Goal: Task Accomplishment & Management: Use online tool/utility

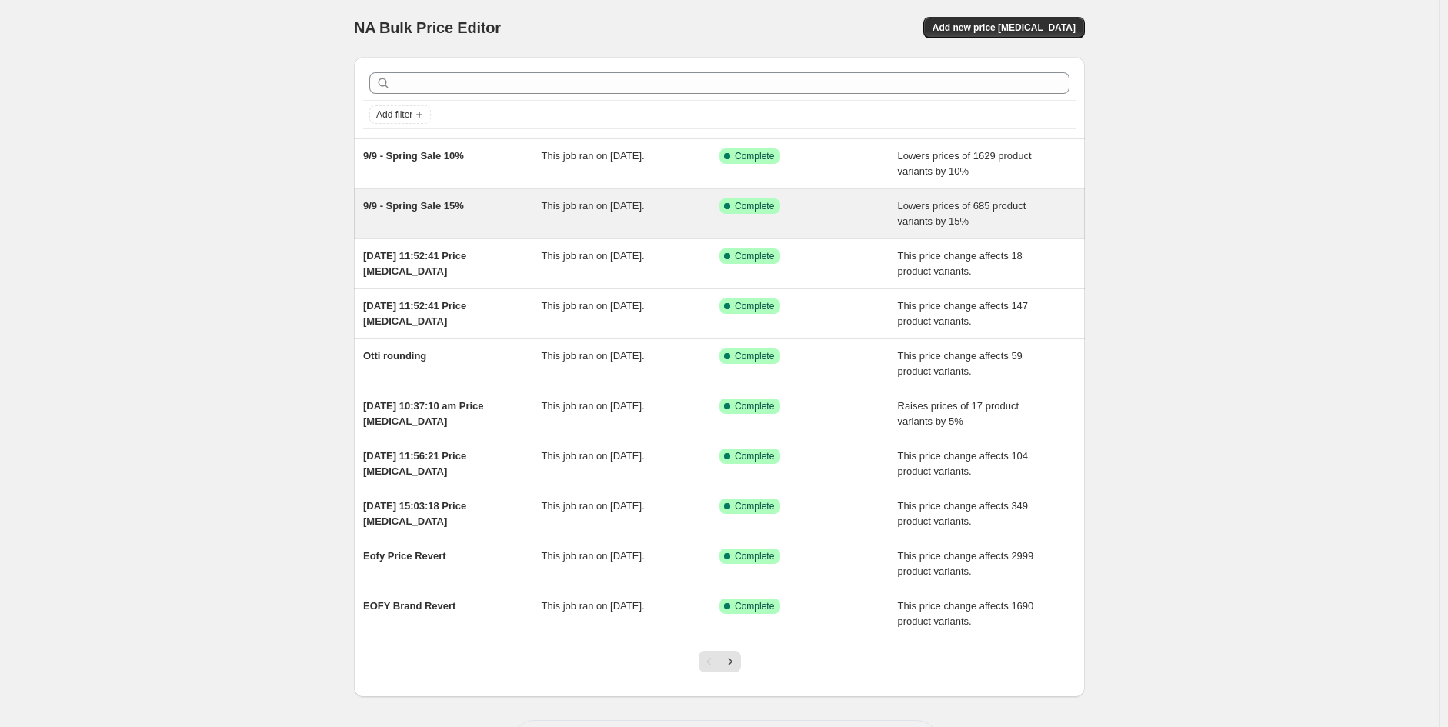
scroll to position [2, 0]
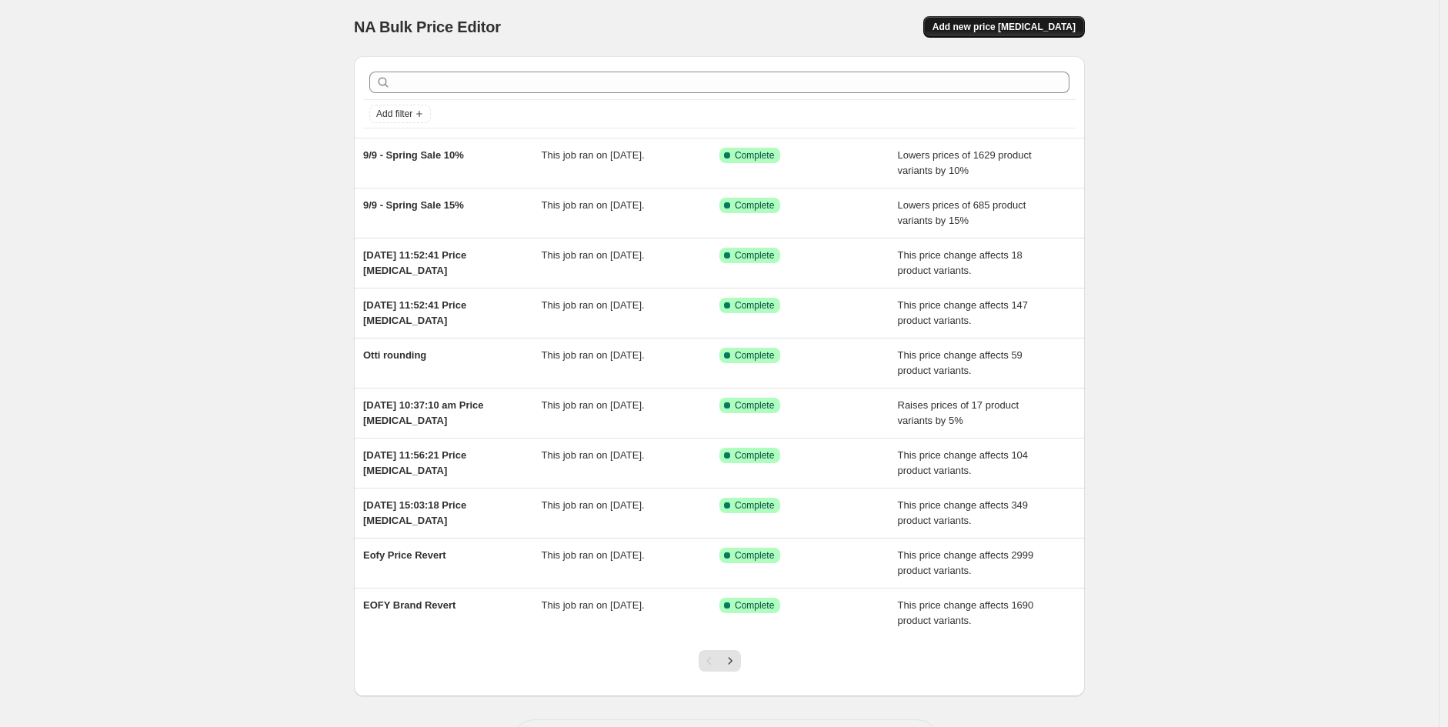
click at [1016, 28] on span "Add new price change job" at bounding box center [1004, 27] width 143 height 12
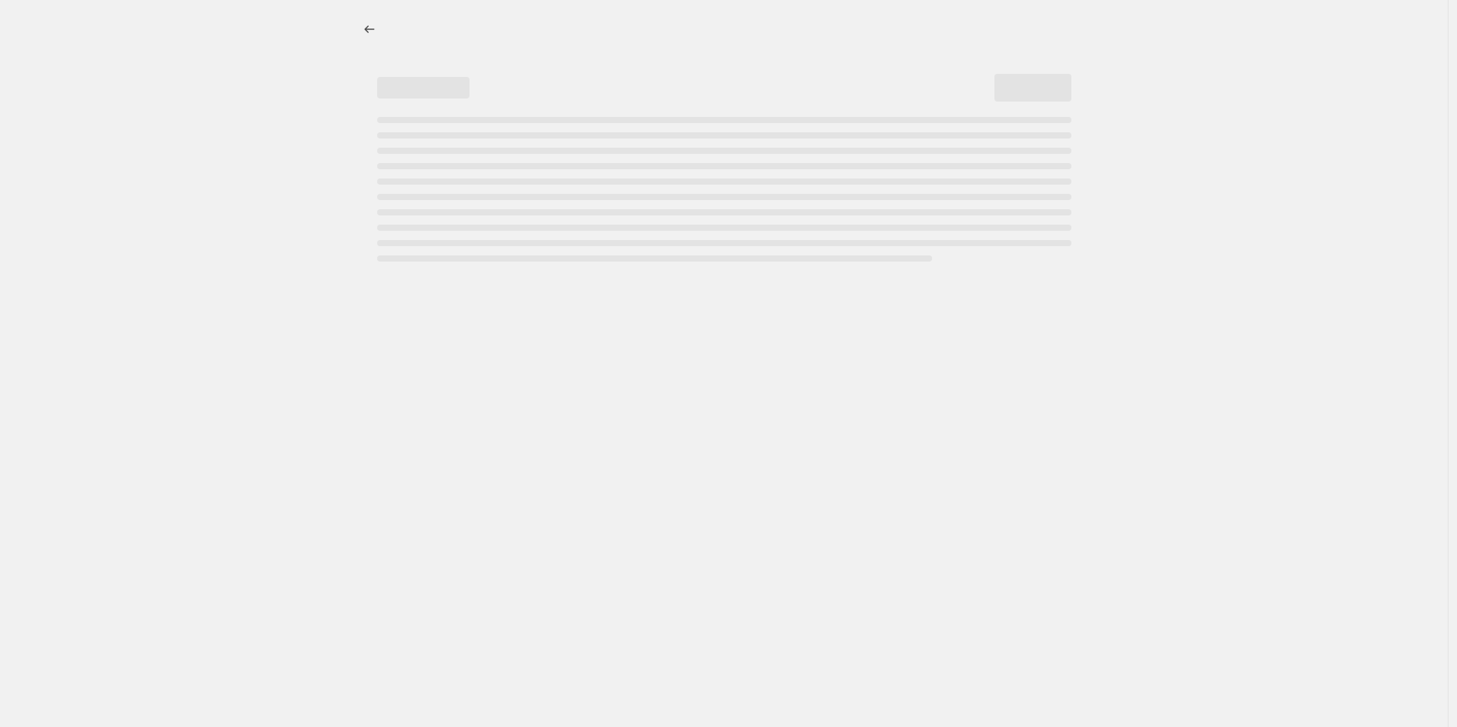
select select "percentage"
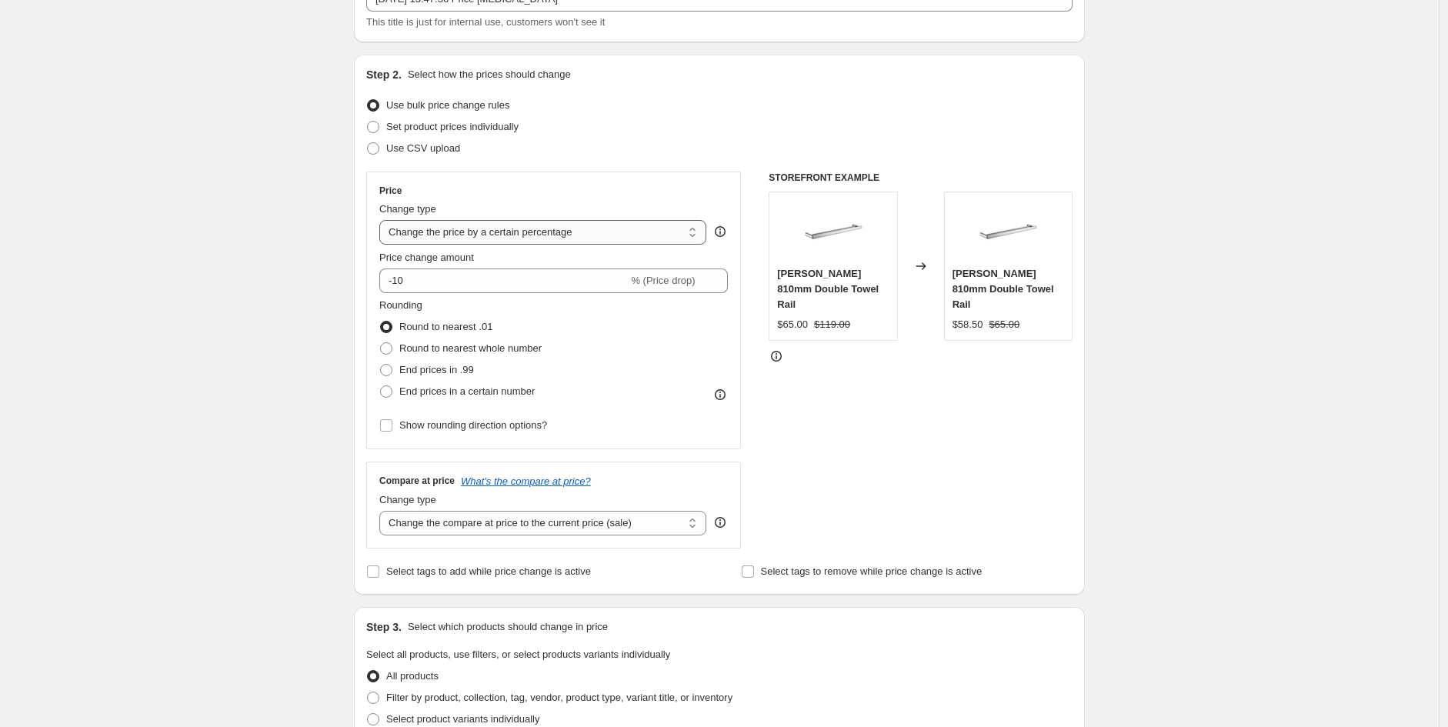
scroll to position [112, 0]
drag, startPoint x: 516, startPoint y: 283, endPoint x: 613, endPoint y: 278, distance: 97.1
click at [521, 279] on input "-10" at bounding box center [503, 280] width 249 height 25
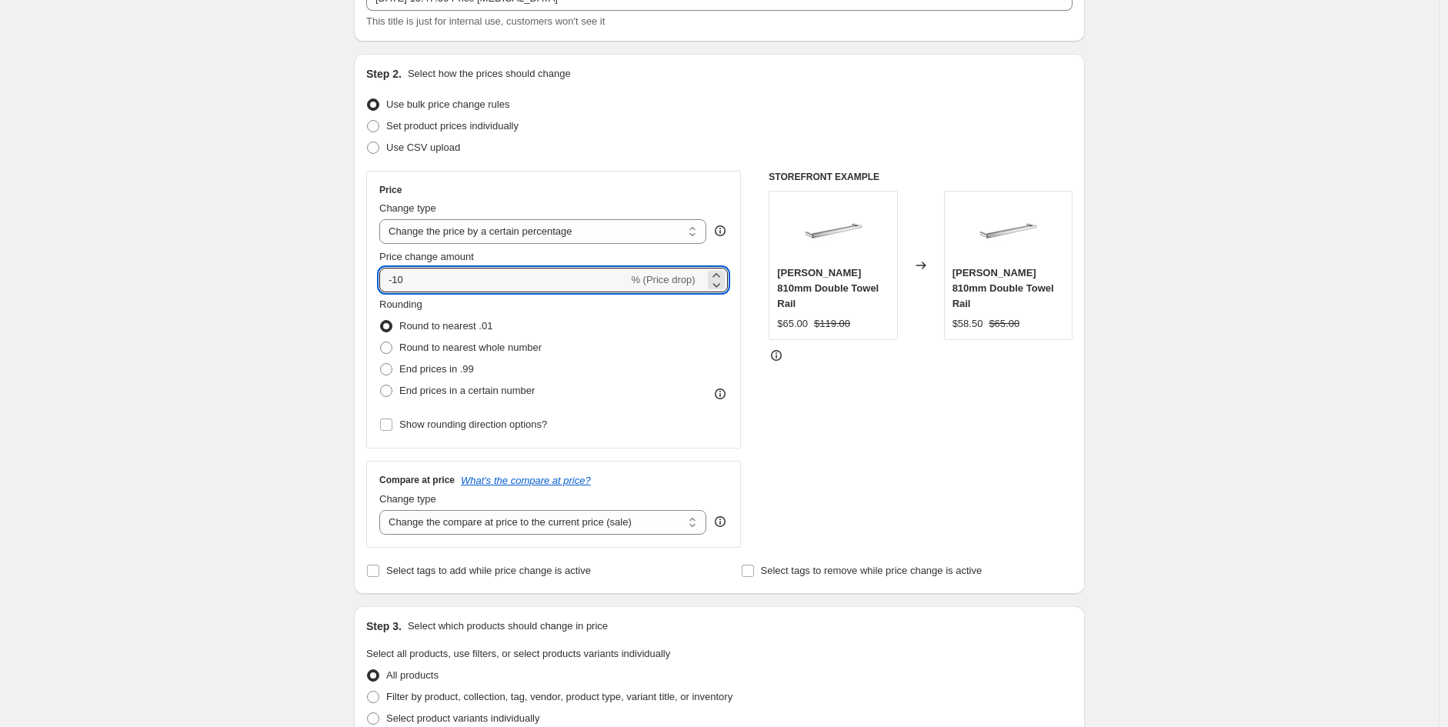
drag, startPoint x: 564, startPoint y: 286, endPoint x: 263, endPoint y: 282, distance: 300.9
click at [263, 282] on div "Create new price change job. This page is ready Create new price change job Dra…" at bounding box center [719, 657] width 1439 height 1538
type input "10"
click at [229, 472] on div "Create new price change job. This page is ready Create new price change job Dra…" at bounding box center [719, 657] width 1439 height 1538
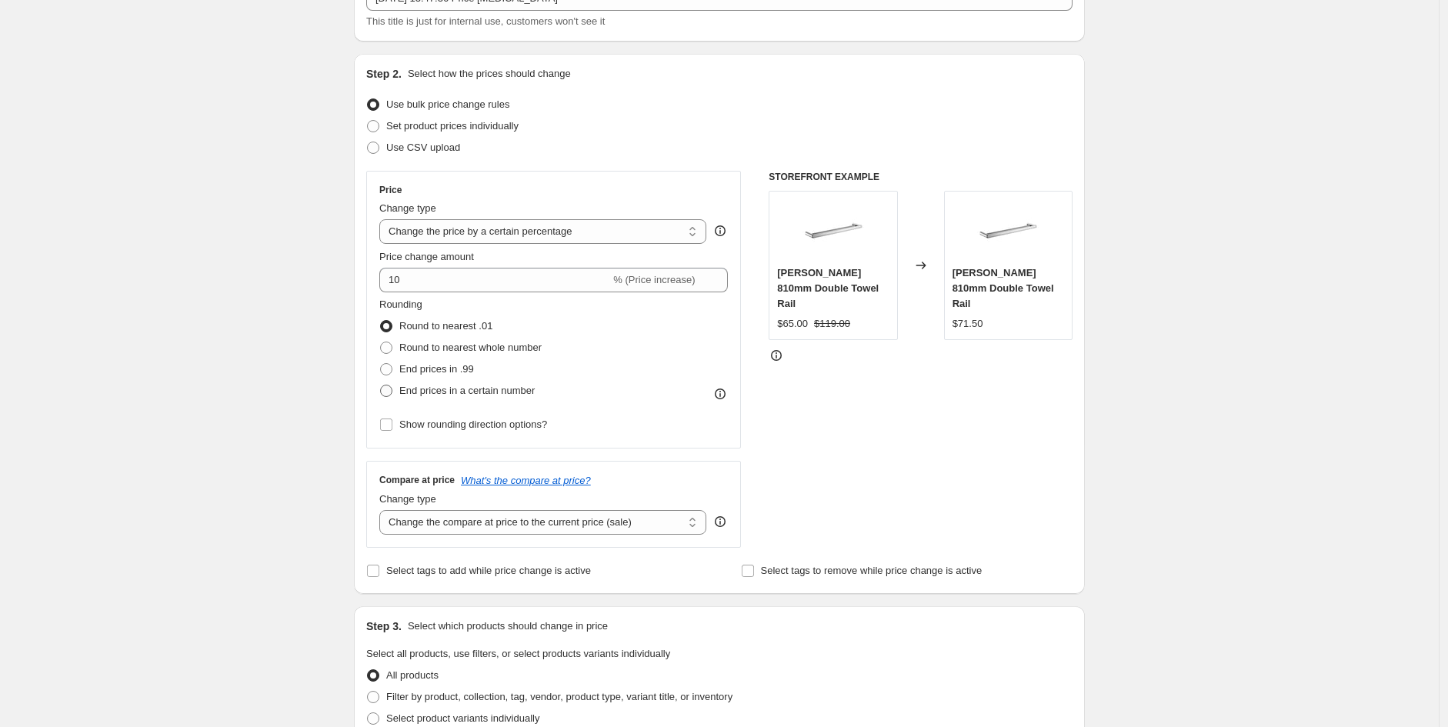
click at [512, 394] on span "End prices in a certain number" at bounding box center [466, 391] width 135 height 12
click at [381, 386] on input "End prices in a certain number" at bounding box center [380, 385] width 1 height 1
radio input "true"
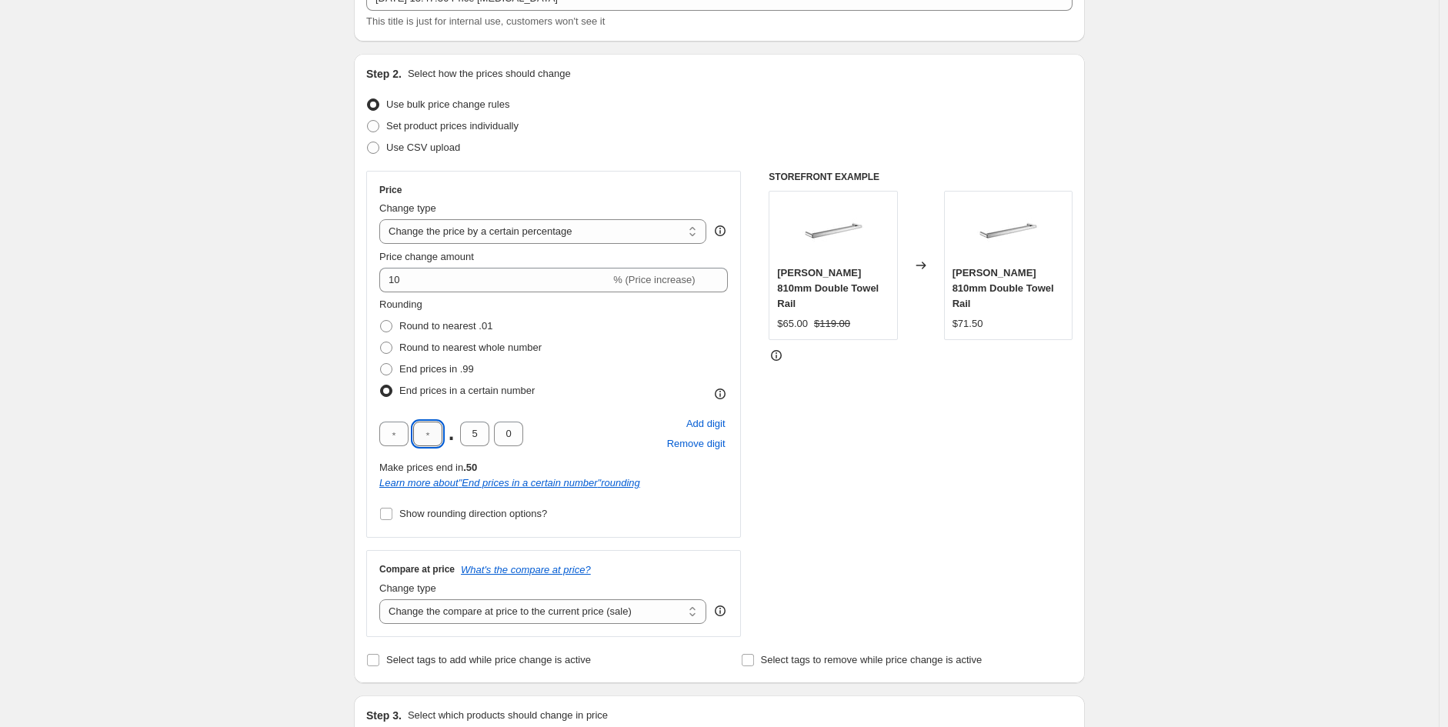
click at [436, 433] on input "text" at bounding box center [427, 434] width 29 height 25
type input "5"
drag, startPoint x: 480, startPoint y: 433, endPoint x: 468, endPoint y: 433, distance: 12.3
click at [468, 433] on input "5" at bounding box center [474, 434] width 29 height 25
type input "0"
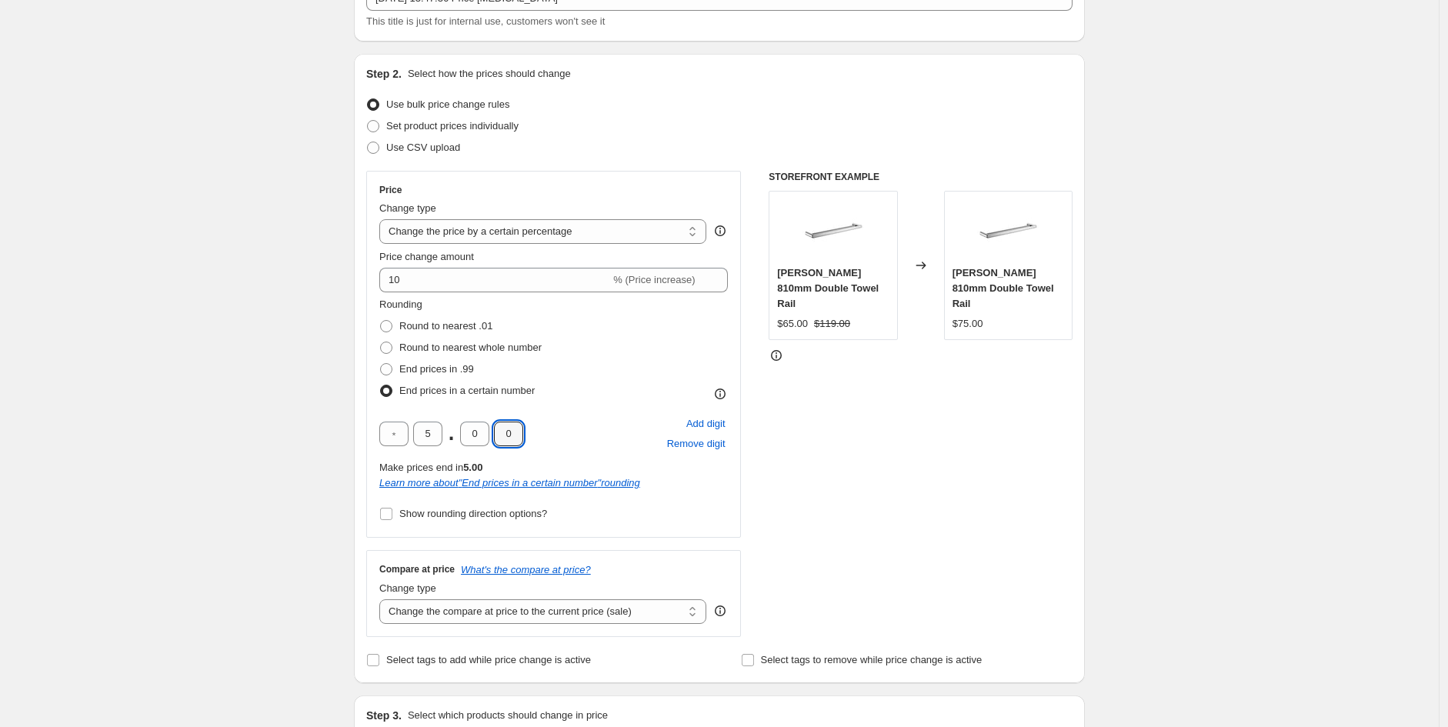
click at [763, 529] on div "Price Change type Change the price to a certain amount Change the price by a ce…" at bounding box center [719, 404] width 706 height 466
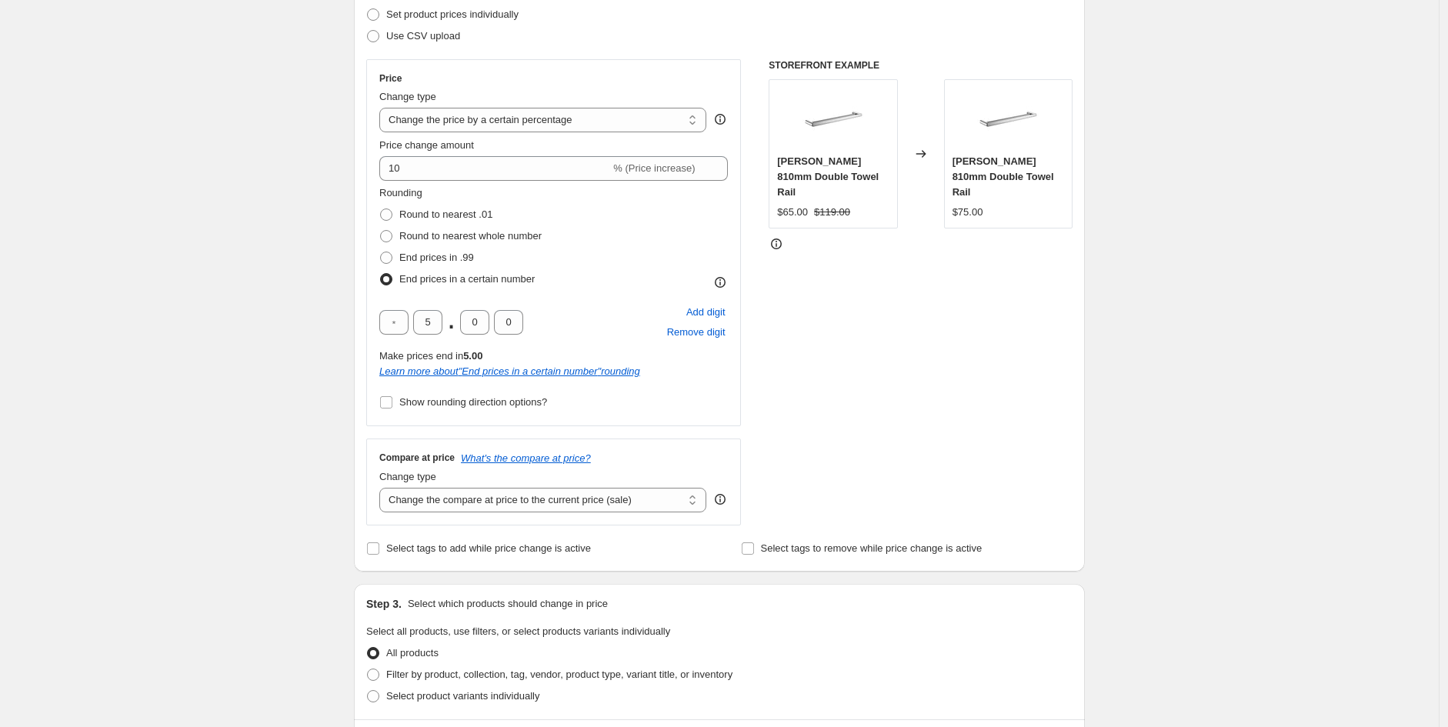
scroll to position [225, 0]
click at [463, 492] on select "Change the compare at price to the current price (sale) Change the compare at p…" at bounding box center [542, 498] width 327 height 25
select select "percentage"
click at [383, 486] on select "Change the compare at price to the current price (sale) Change the compare at p…" at bounding box center [542, 498] width 327 height 25
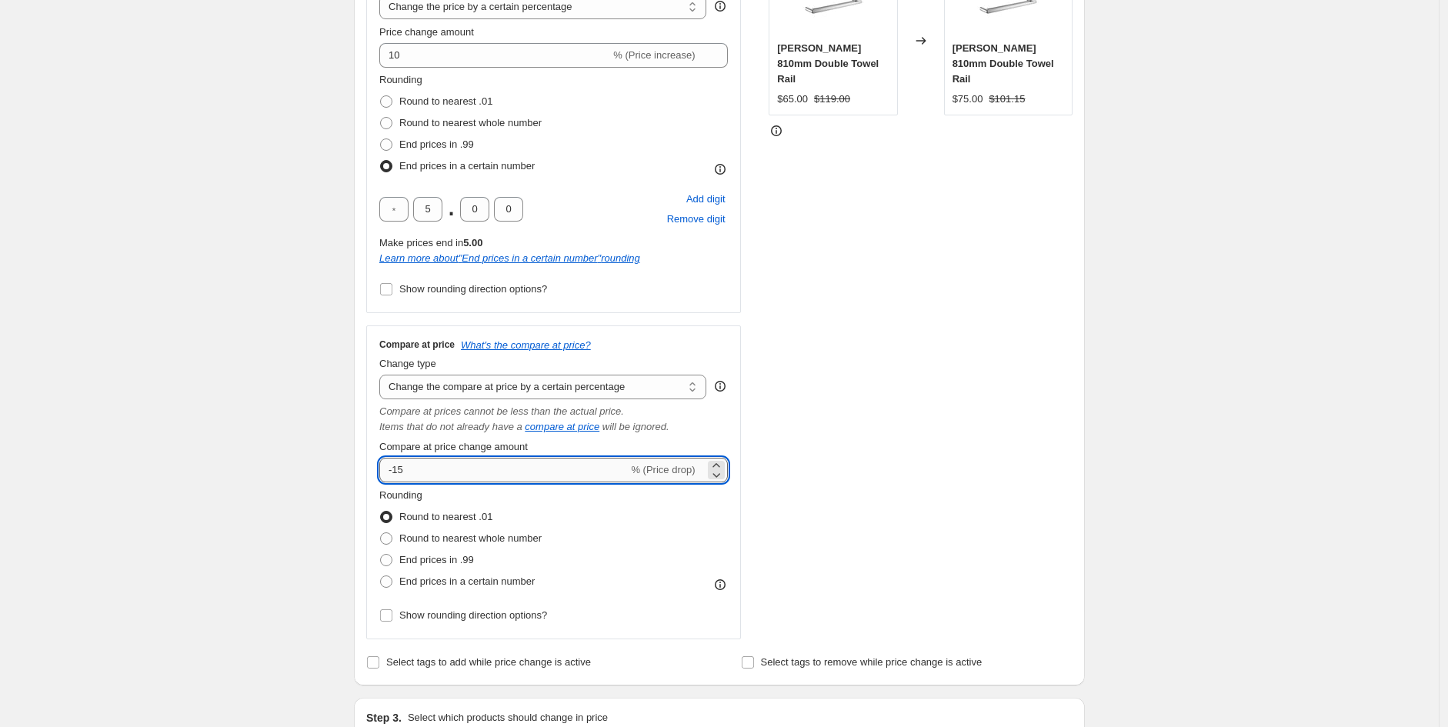
scroll to position [339, 0]
drag, startPoint x: 512, startPoint y: 473, endPoint x: 360, endPoint y: 473, distance: 152.4
click at [360, 473] on div "Step 2. Select how the prices should change Use bulk price change rules Set pro…" at bounding box center [719, 255] width 731 height 856
type input "10"
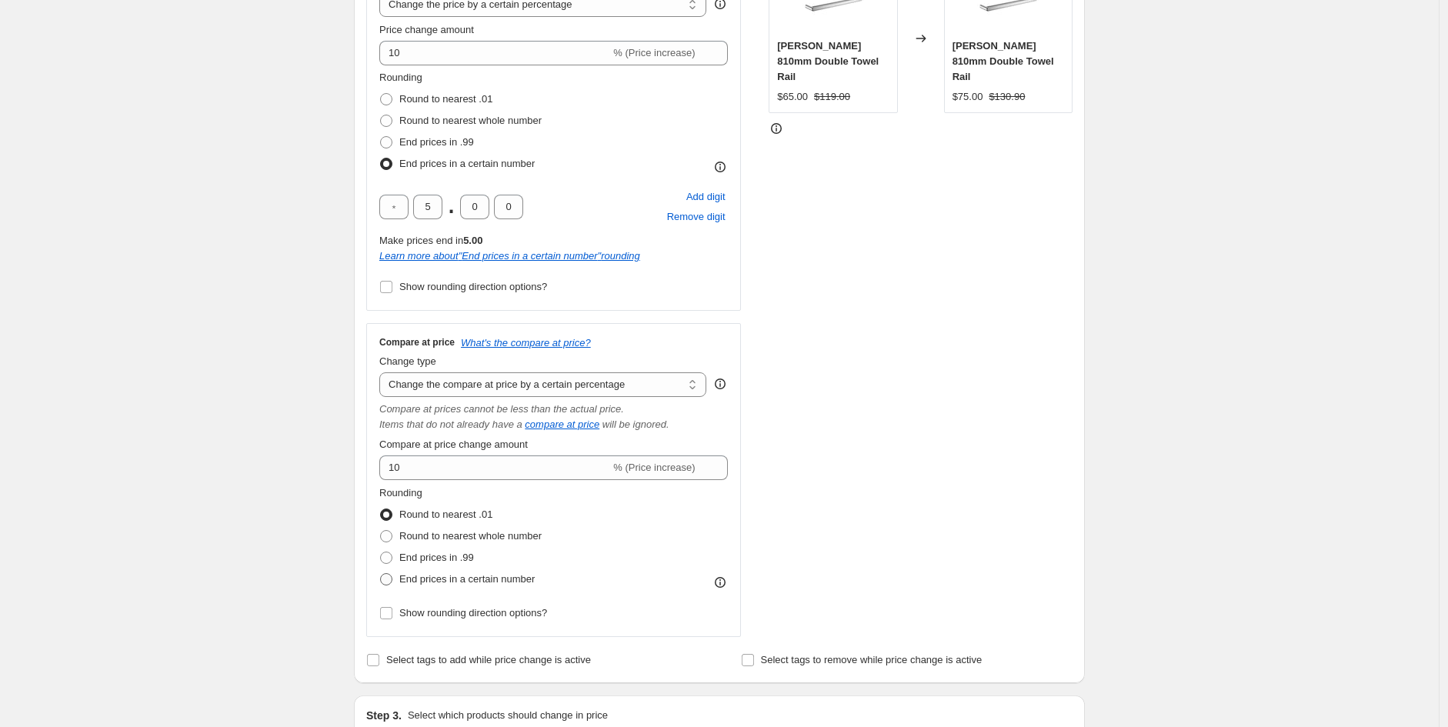
click at [463, 581] on span "End prices in a certain number" at bounding box center [466, 579] width 135 height 12
click at [381, 574] on input "End prices in a certain number" at bounding box center [380, 573] width 1 height 1
radio input "true"
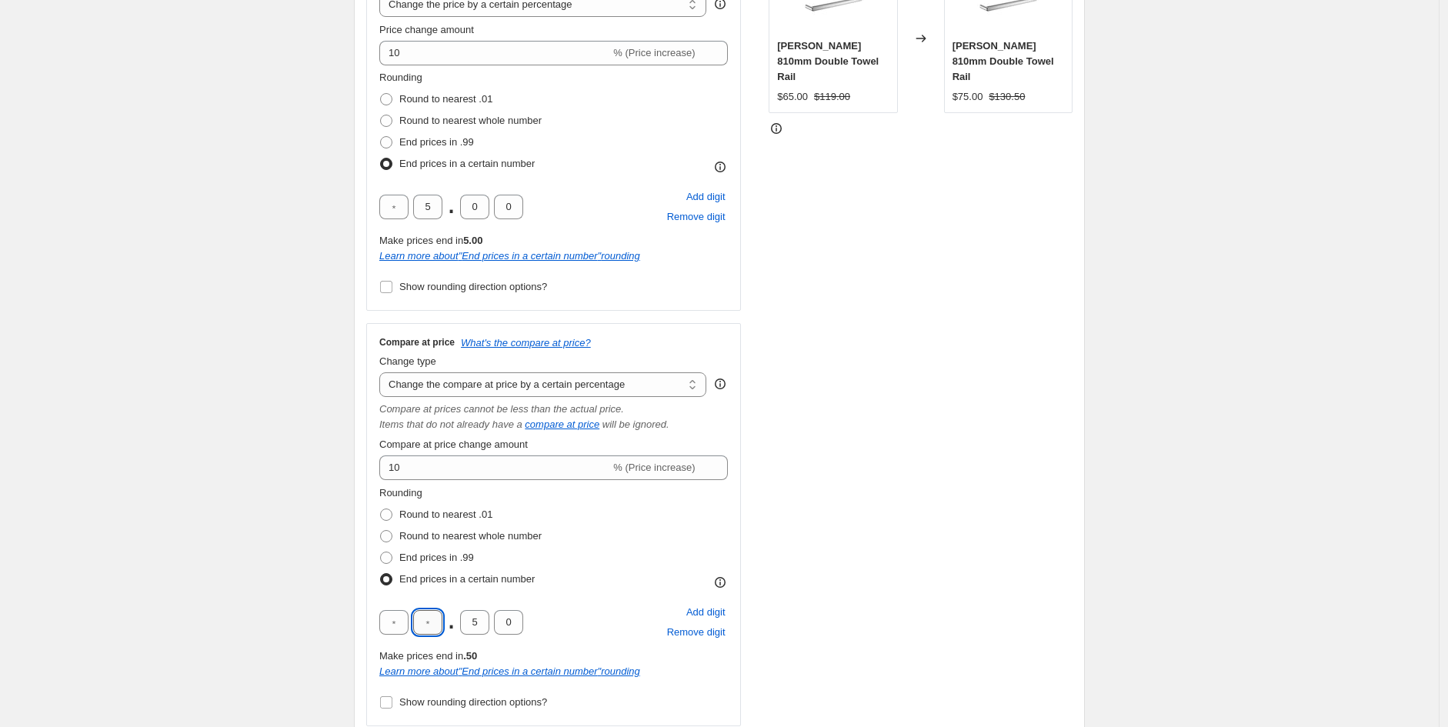
click at [429, 624] on input "text" at bounding box center [427, 622] width 29 height 25
type input "0"
click at [489, 626] on input "5" at bounding box center [474, 622] width 29 height 25
type input "0"
click at [564, 617] on div "0 . 0 0 Add digit Remove digit" at bounding box center [553, 622] width 349 height 40
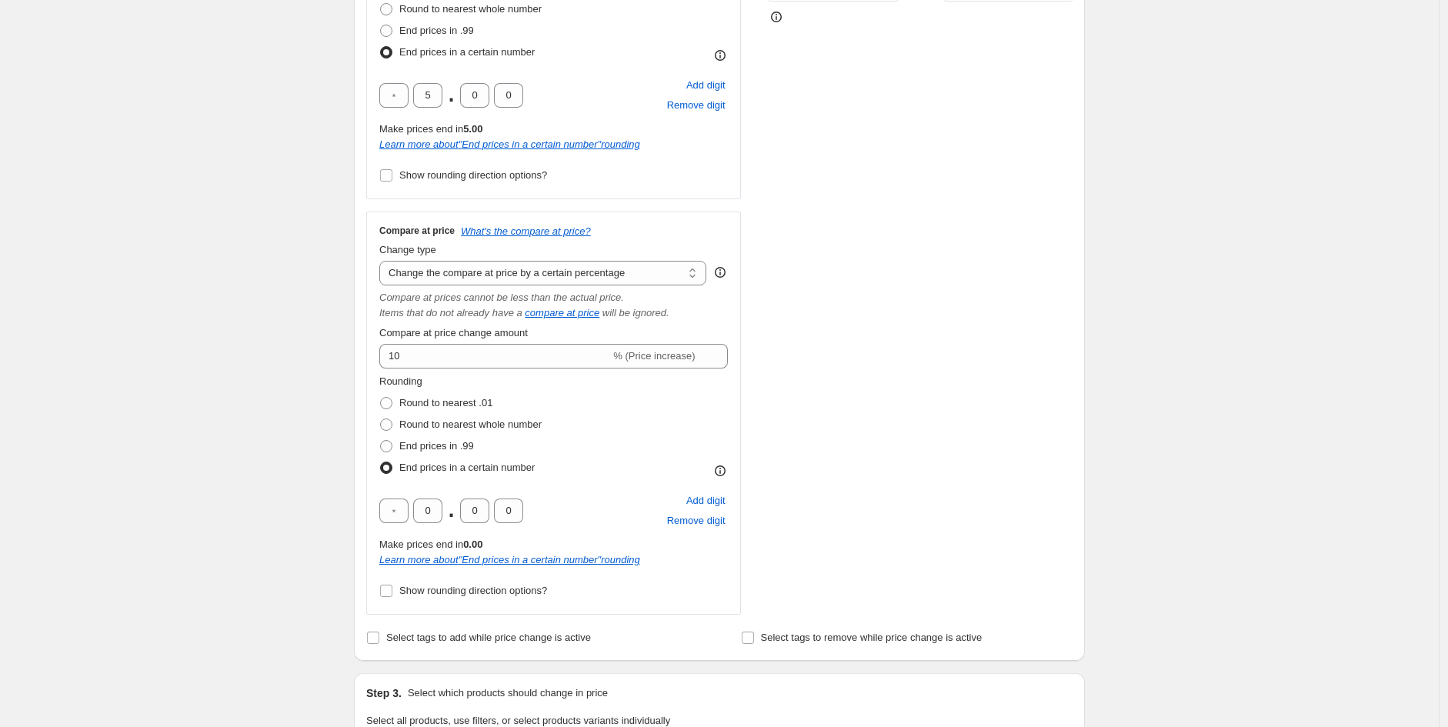
scroll to position [452, 0]
click at [436, 595] on label "Show rounding direction options?" at bounding box center [463, 590] width 168 height 22
click at [392, 595] on input "Show rounding direction options?" at bounding box center [386, 590] width 12 height 12
checkbox input "true"
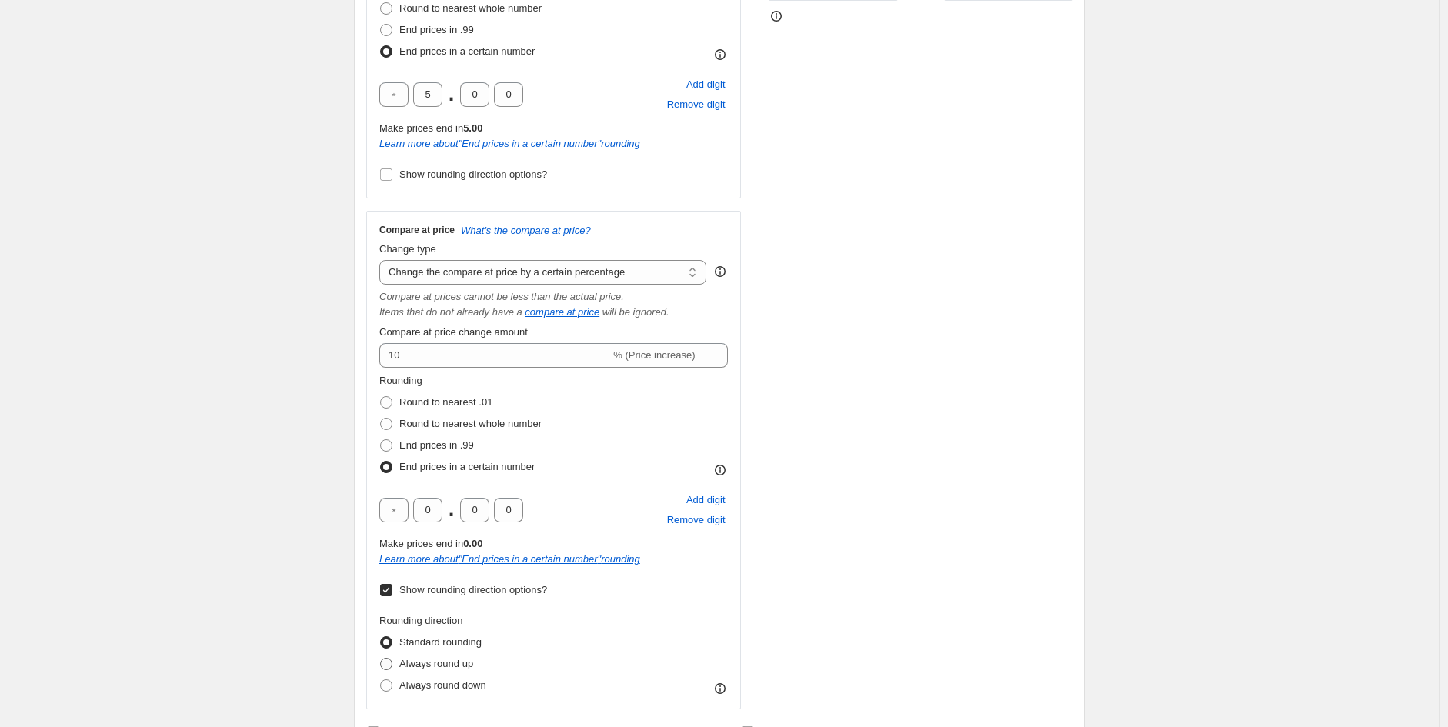
click at [458, 663] on span "Always round up" at bounding box center [436, 664] width 74 height 12
click at [381, 659] on input "Always round up" at bounding box center [380, 658] width 1 height 1
radio input "true"
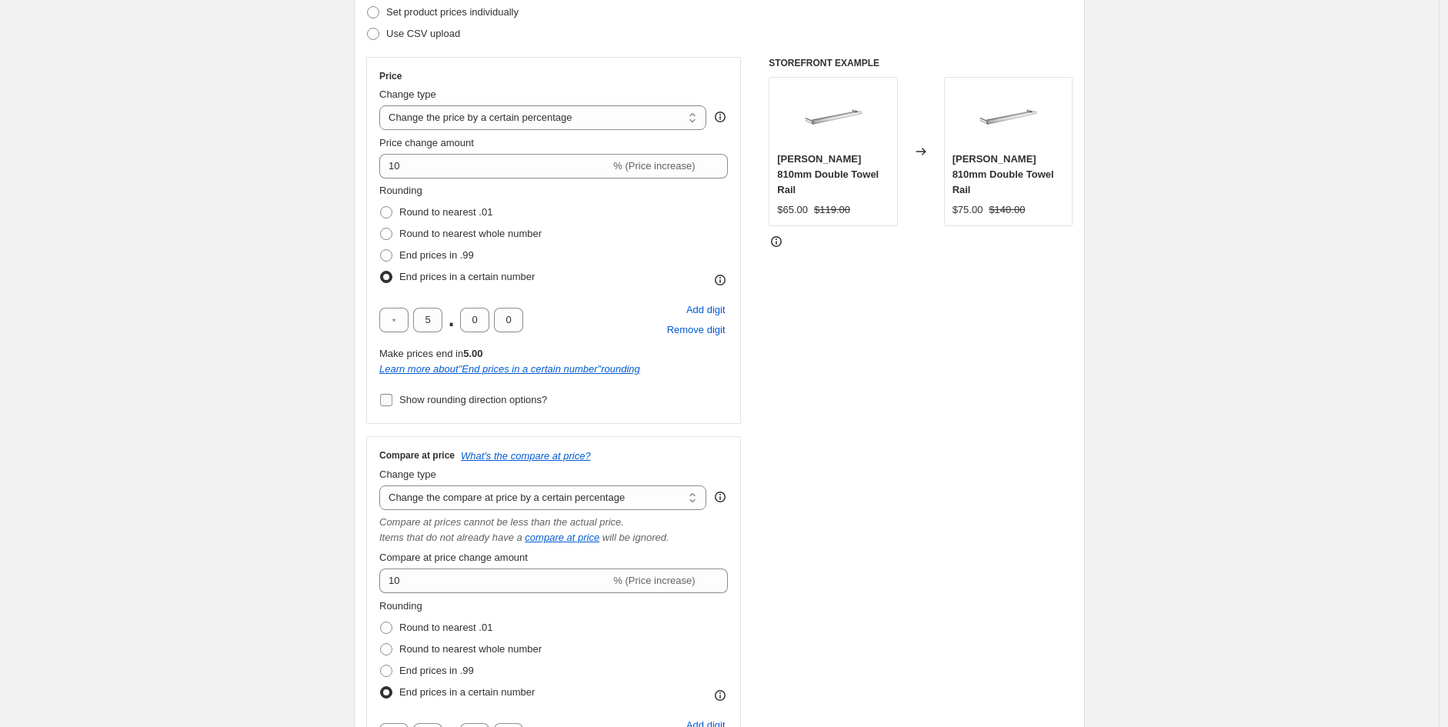
click at [502, 405] on span "Show rounding direction options?" at bounding box center [473, 400] width 148 height 12
click at [392, 405] on input "Show rounding direction options?" at bounding box center [386, 400] width 12 height 12
checkbox input "true"
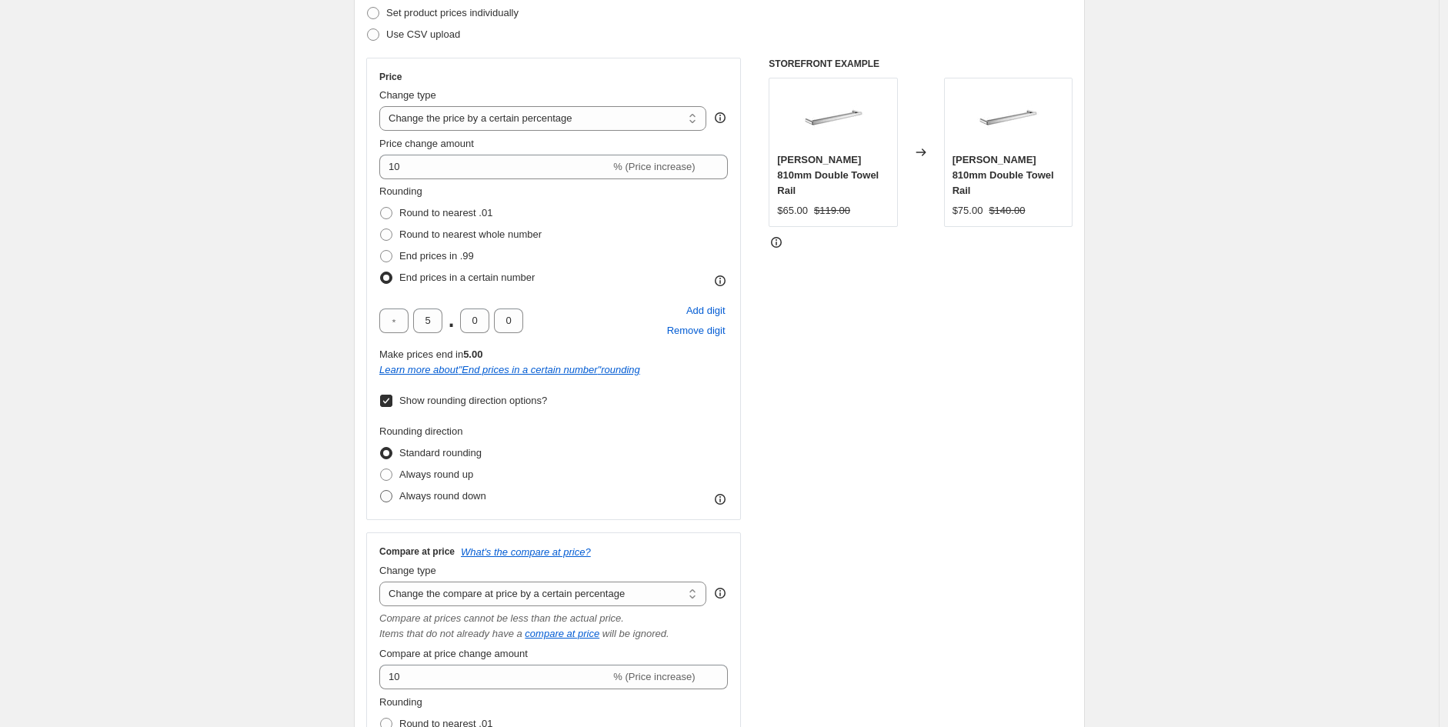
click at [472, 496] on span "Always round down" at bounding box center [442, 496] width 87 height 12
click at [381, 491] on input "Always round down" at bounding box center [380, 490] width 1 height 1
radio input "true"
drag, startPoint x: 472, startPoint y: 179, endPoint x: 444, endPoint y: 169, distance: 29.5
click at [444, 169] on div "Price Change type Change the price to a certain amount Change the price by a ce…" at bounding box center [553, 289] width 349 height 436
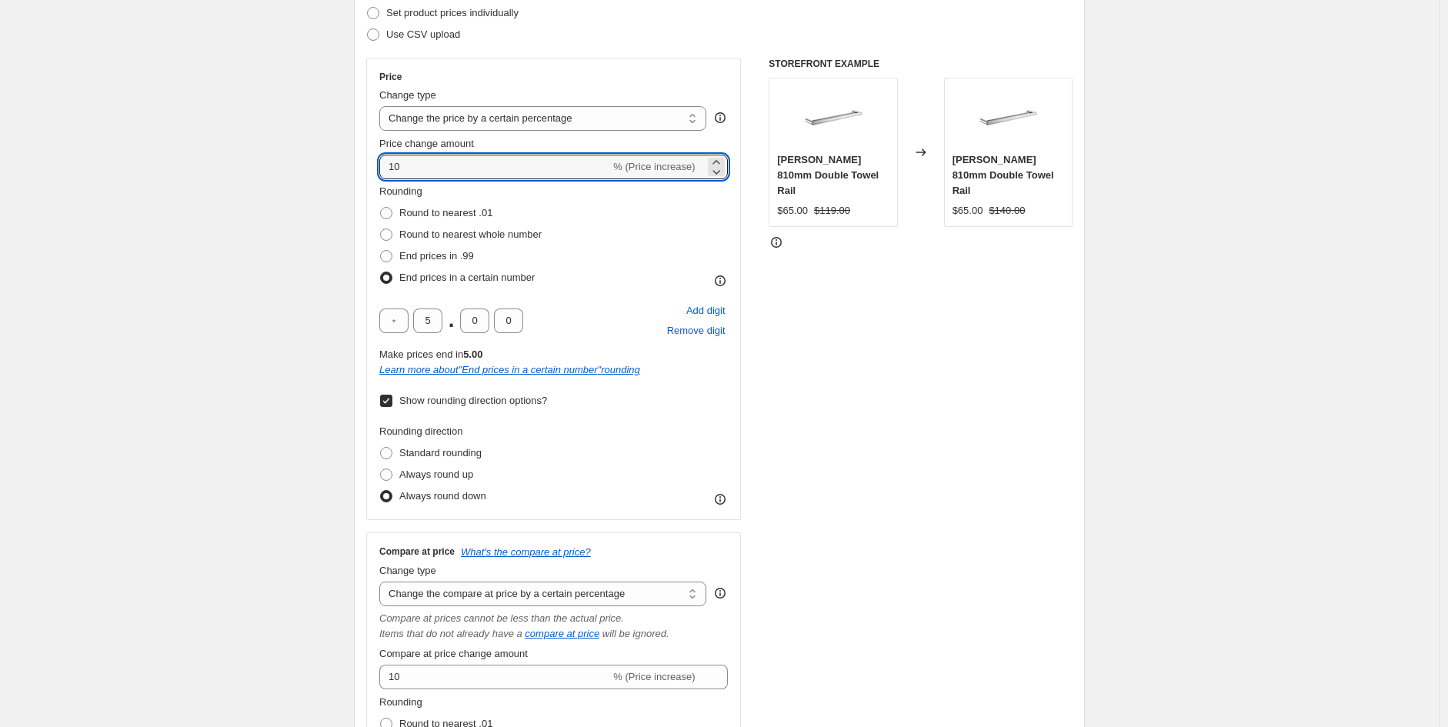
drag, startPoint x: 452, startPoint y: 162, endPoint x: 290, endPoint y: 157, distance: 162.4
type input "5"
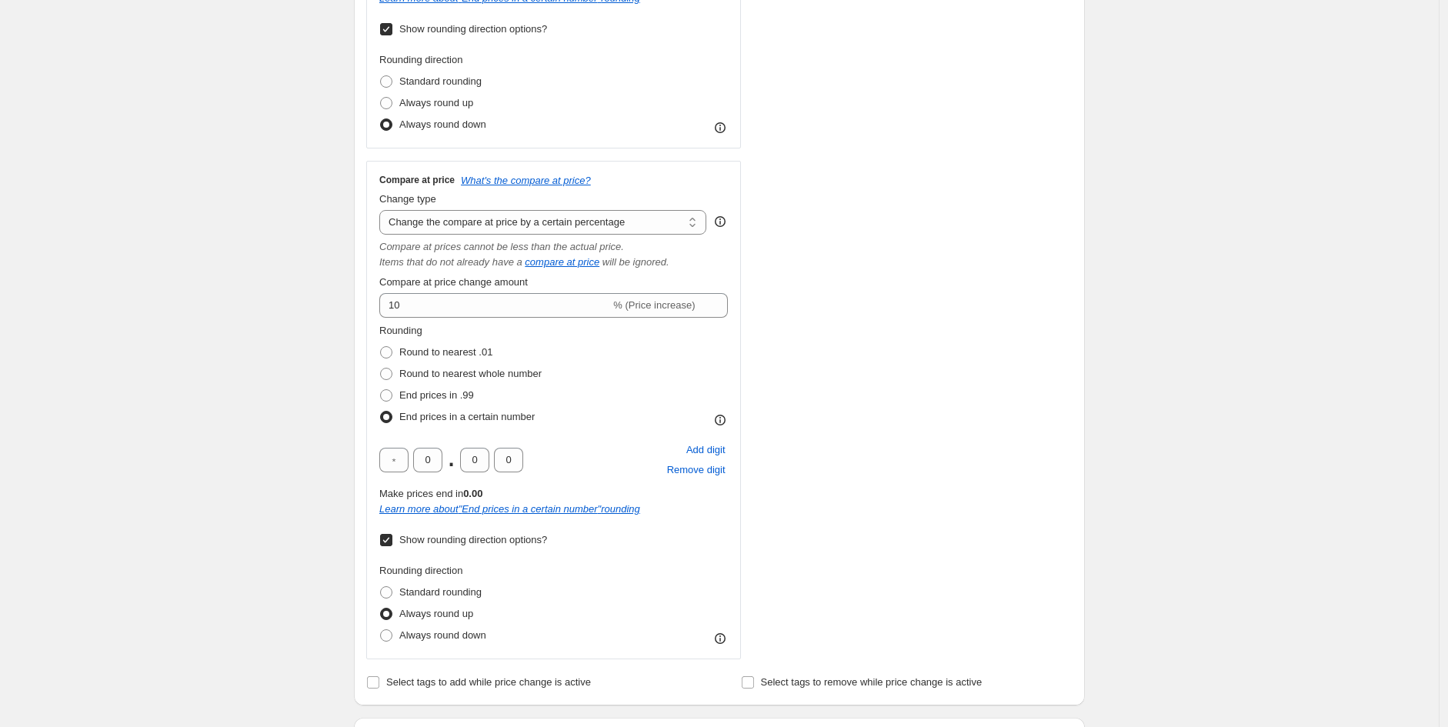
scroll to position [596, 0]
click at [409, 453] on input "text" at bounding box center [393, 461] width 29 height 25
type input "5"
click at [952, 542] on div "STOREFRONT EXAMPLE Cora 810mm Double Towel Rail $65.00 $119.00 Changed to Cora …" at bounding box center [921, 173] width 304 height 973
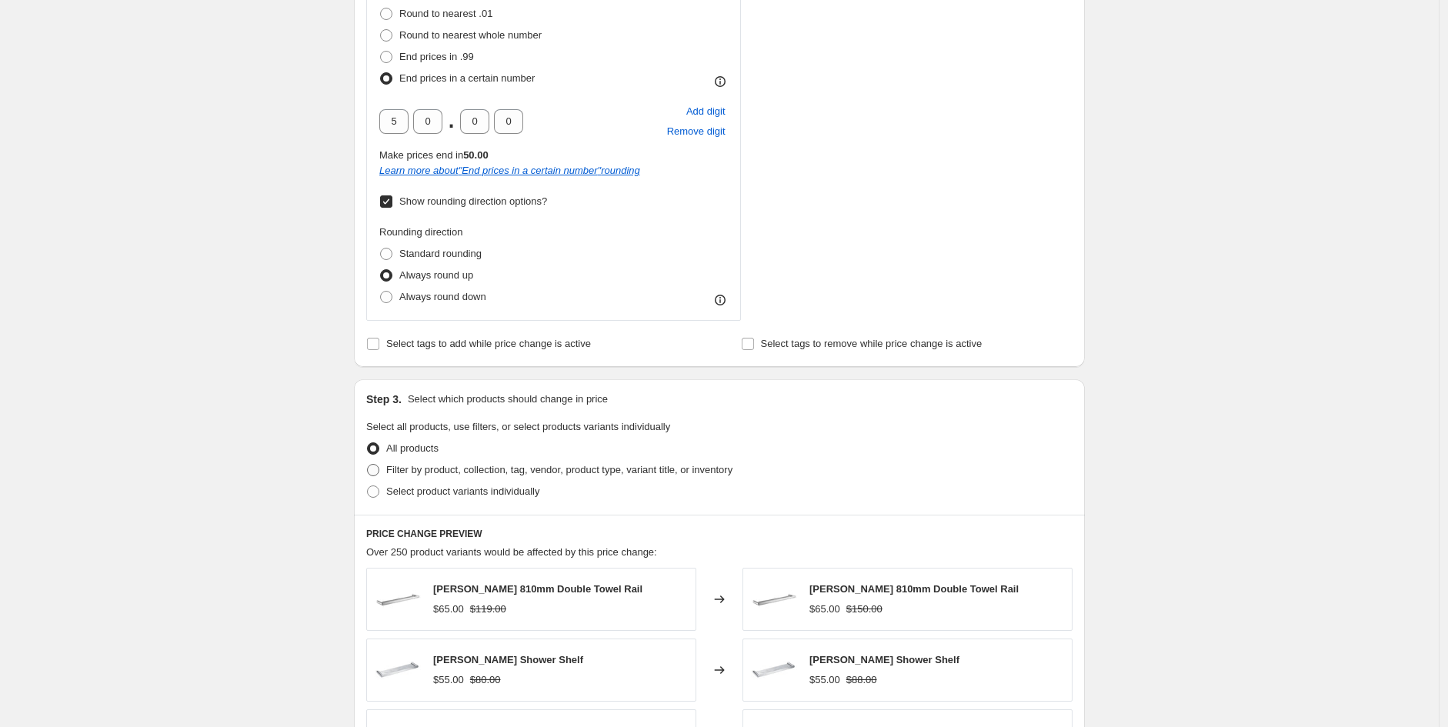
scroll to position [936, 0]
click at [545, 470] on span "Filter by product, collection, tag, vendor, product type, variant title, or inv…" at bounding box center [559, 469] width 346 height 12
click at [368, 464] on input "Filter by product, collection, tag, vendor, product type, variant title, or inv…" at bounding box center [367, 463] width 1 height 1
radio input "true"
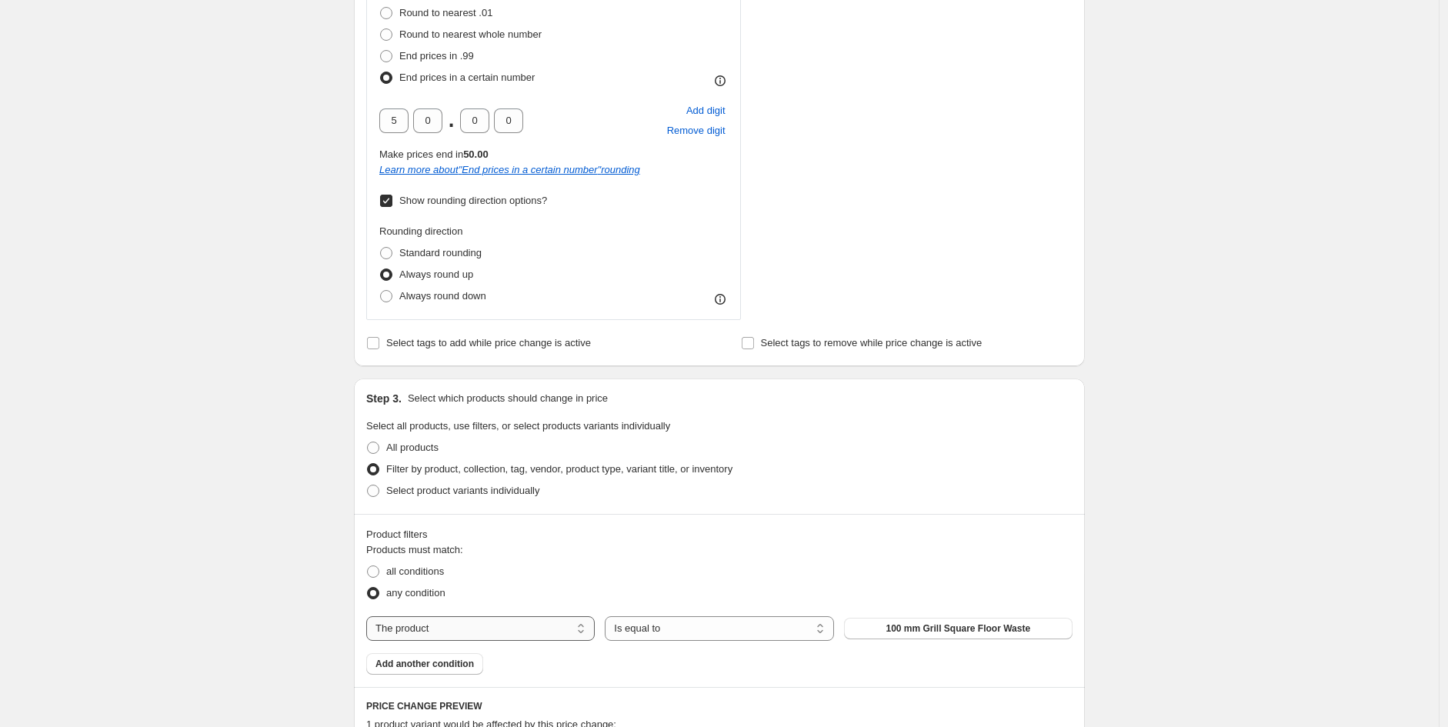
click at [452, 633] on select "The product The product's collection The product's tag The product's vendor The…" at bounding box center [480, 628] width 229 height 25
select select "vendor"
click at [952, 633] on span "Absolute" at bounding box center [958, 629] width 39 height 12
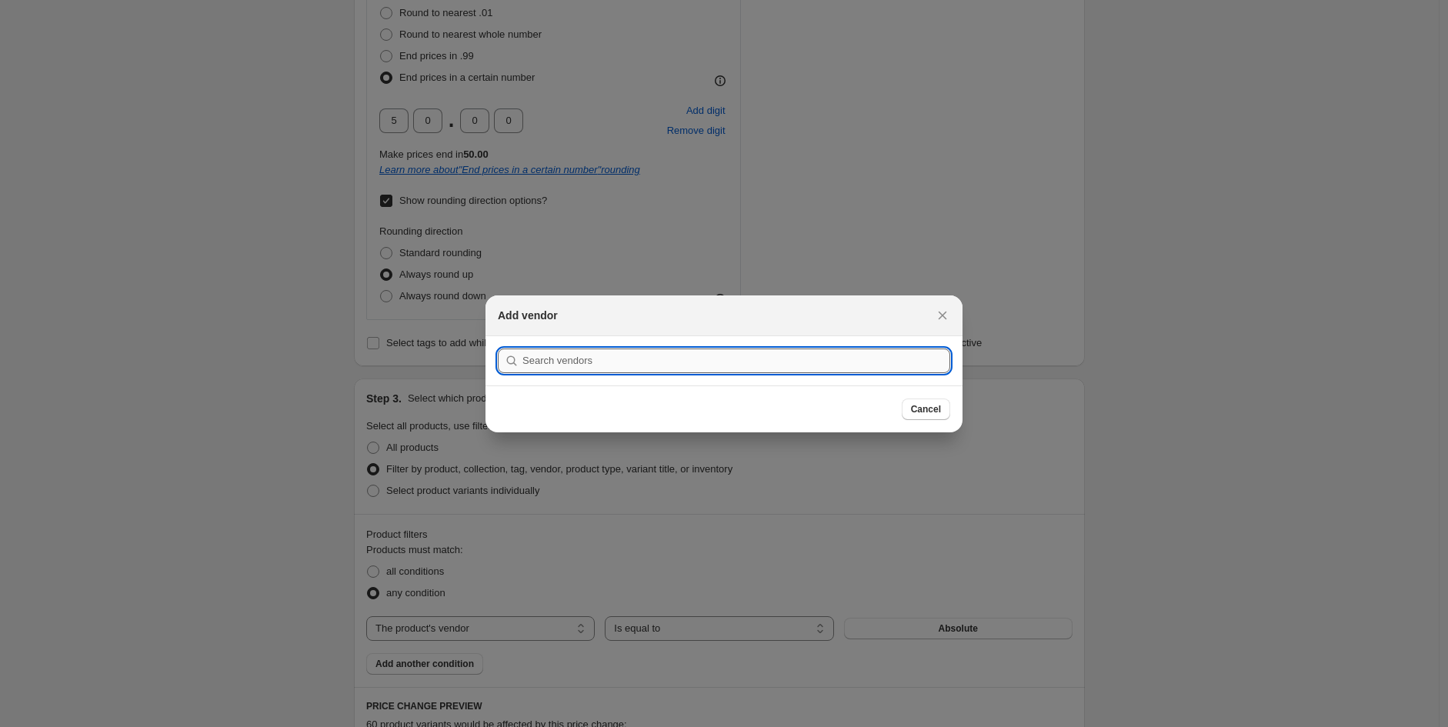
click at [613, 355] on input ":r36:" at bounding box center [736, 361] width 428 height 25
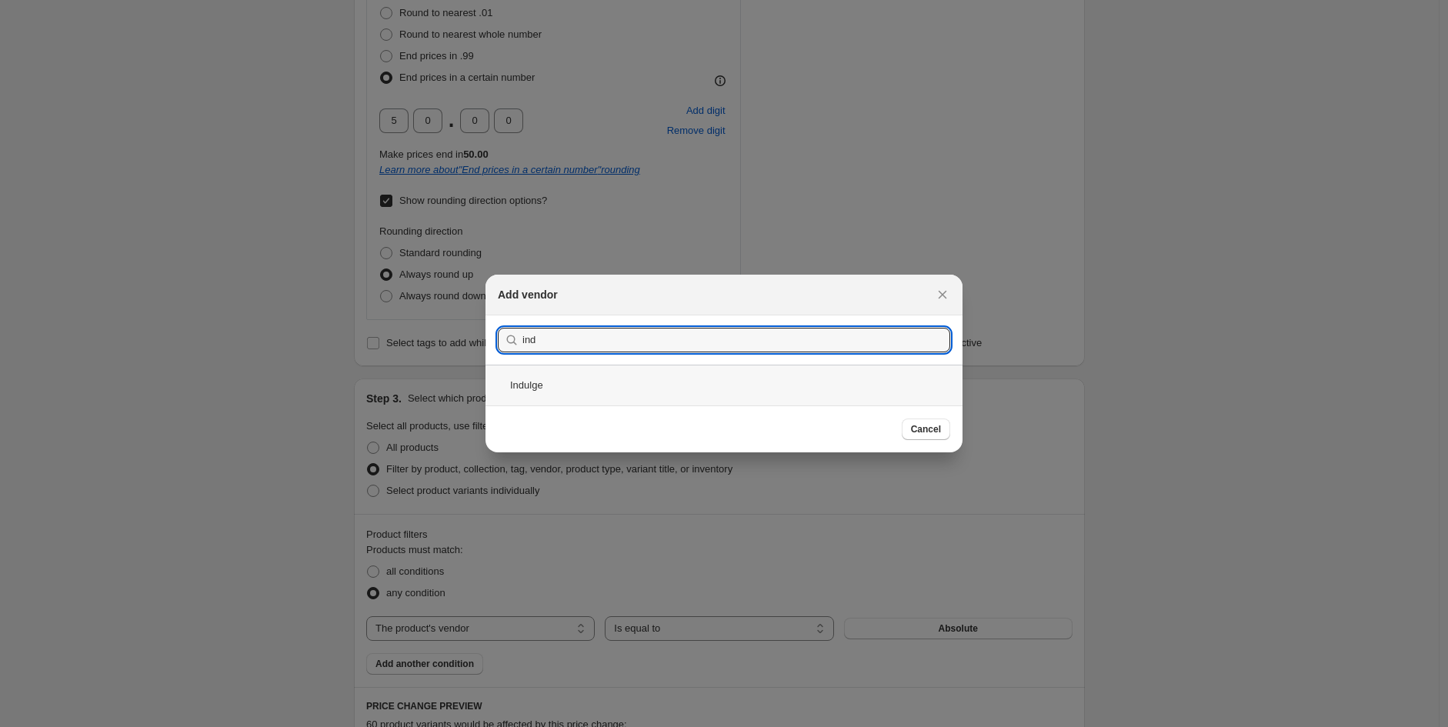
type input "ind"
click at [572, 389] on div "Indulge" at bounding box center [724, 385] width 477 height 41
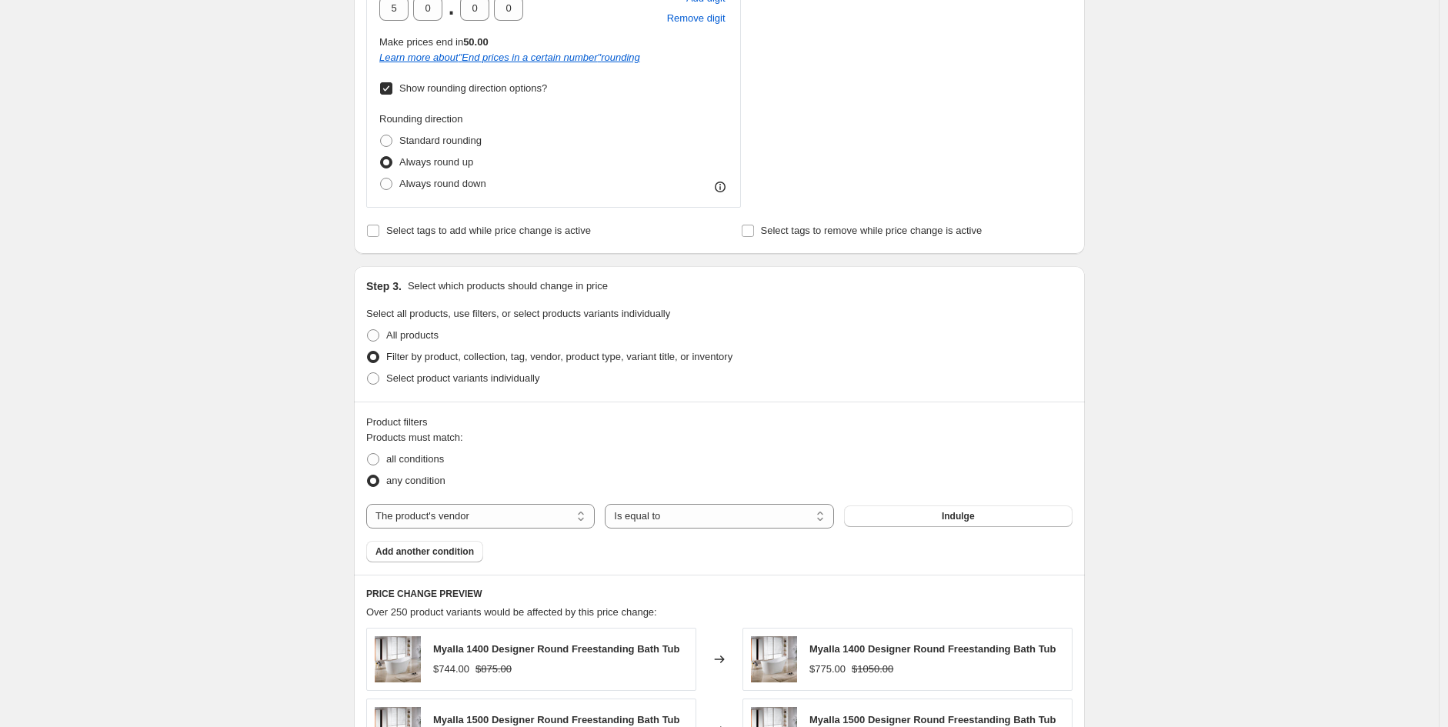
click at [432, 542] on div "Products must match: all conditions any condition The product The product's col…" at bounding box center [719, 496] width 706 height 132
click at [436, 545] on span "Add another condition" at bounding box center [425, 550] width 98 height 12
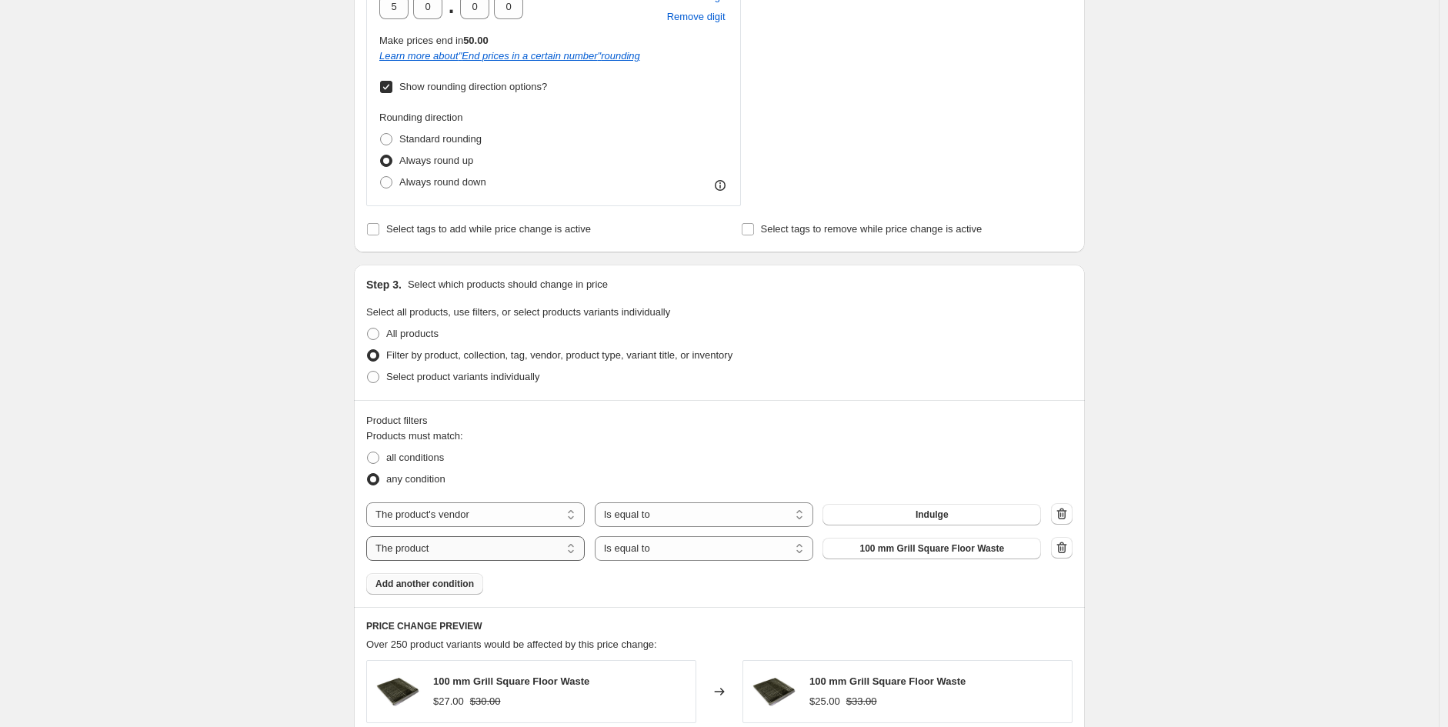
click at [536, 540] on select "The product The product's collection The product's tag The product's vendor The…" at bounding box center [475, 548] width 219 height 25
select select "tag"
click at [670, 554] on select "Is equal to Is not equal to" at bounding box center [704, 548] width 219 height 25
click at [918, 540] on button "#100-BestSellers-90days" at bounding box center [932, 549] width 219 height 22
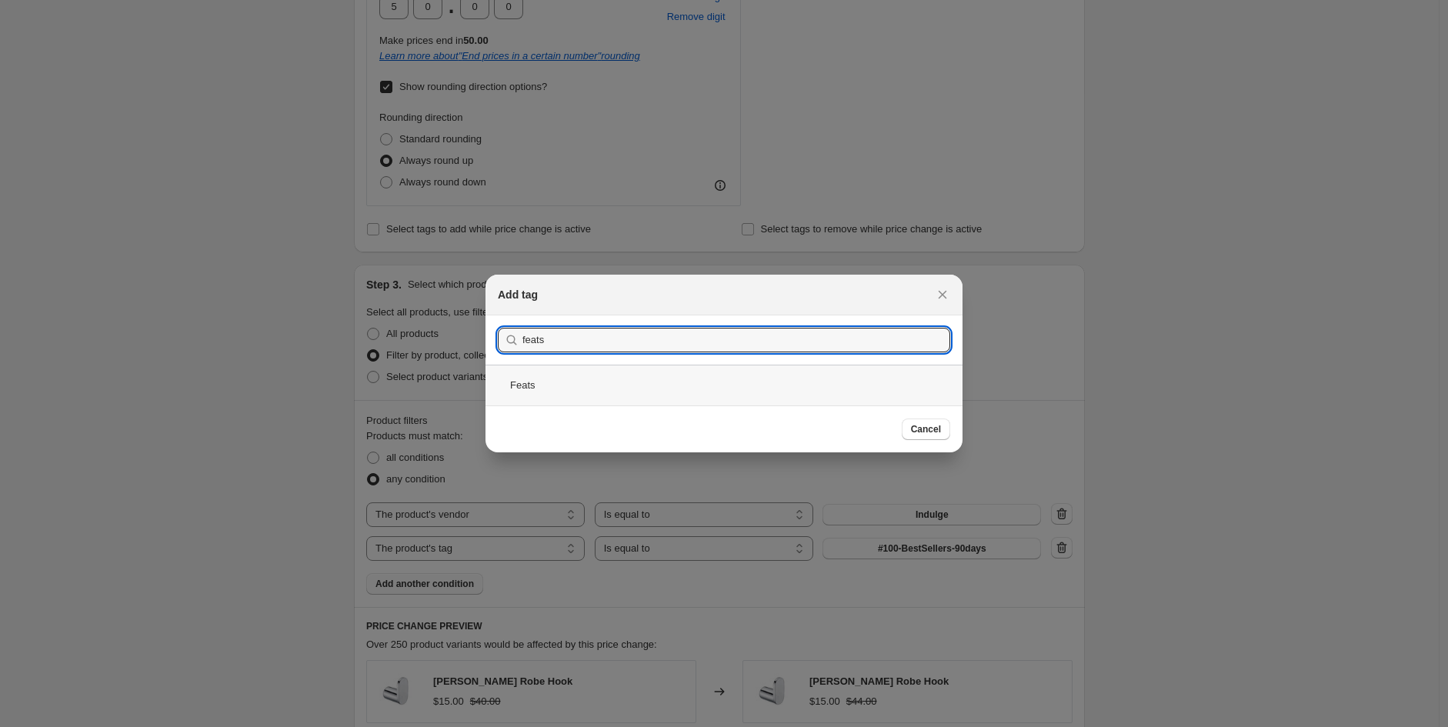
type input "feats"
click at [591, 378] on div "Feats" at bounding box center [724, 385] width 477 height 41
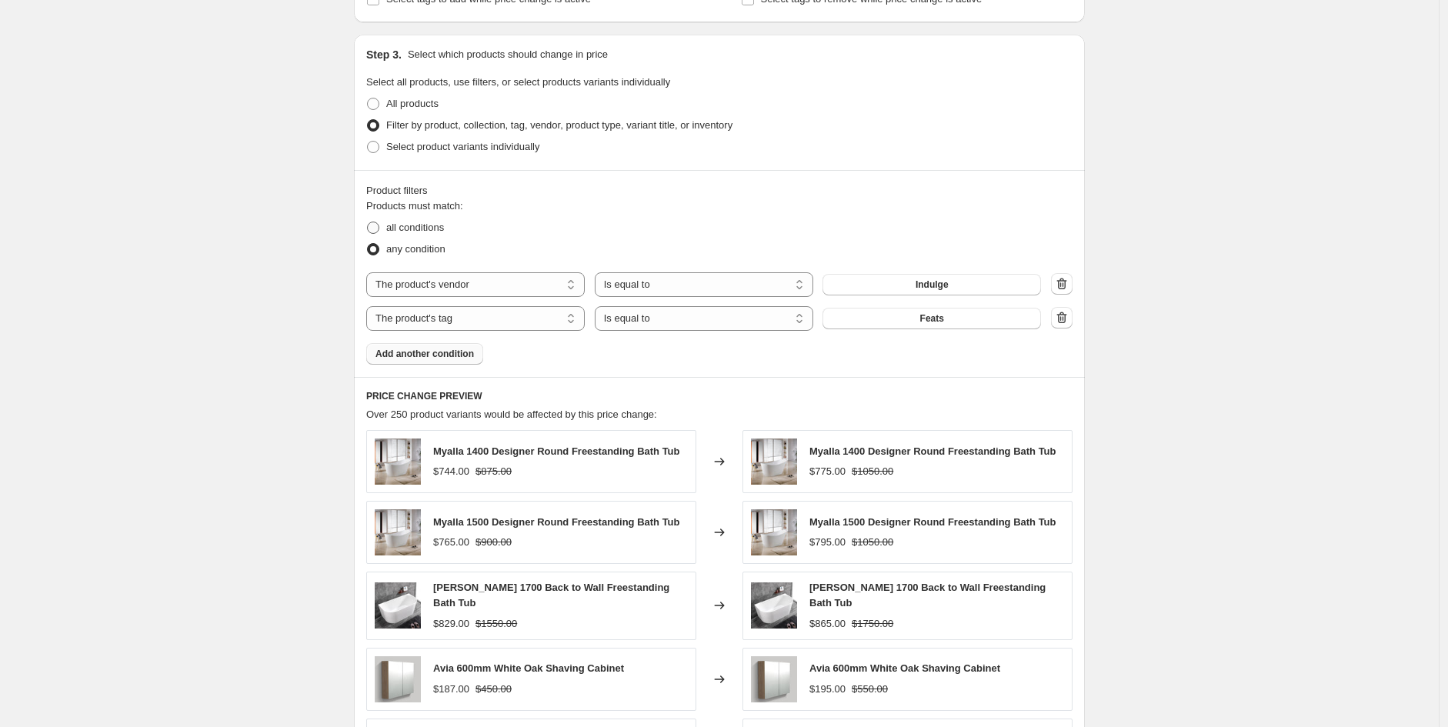
scroll to position [1280, 0]
click at [424, 227] on span "all conditions" at bounding box center [415, 228] width 58 height 12
click at [368, 223] on input "all conditions" at bounding box center [367, 222] width 1 height 1
radio input "true"
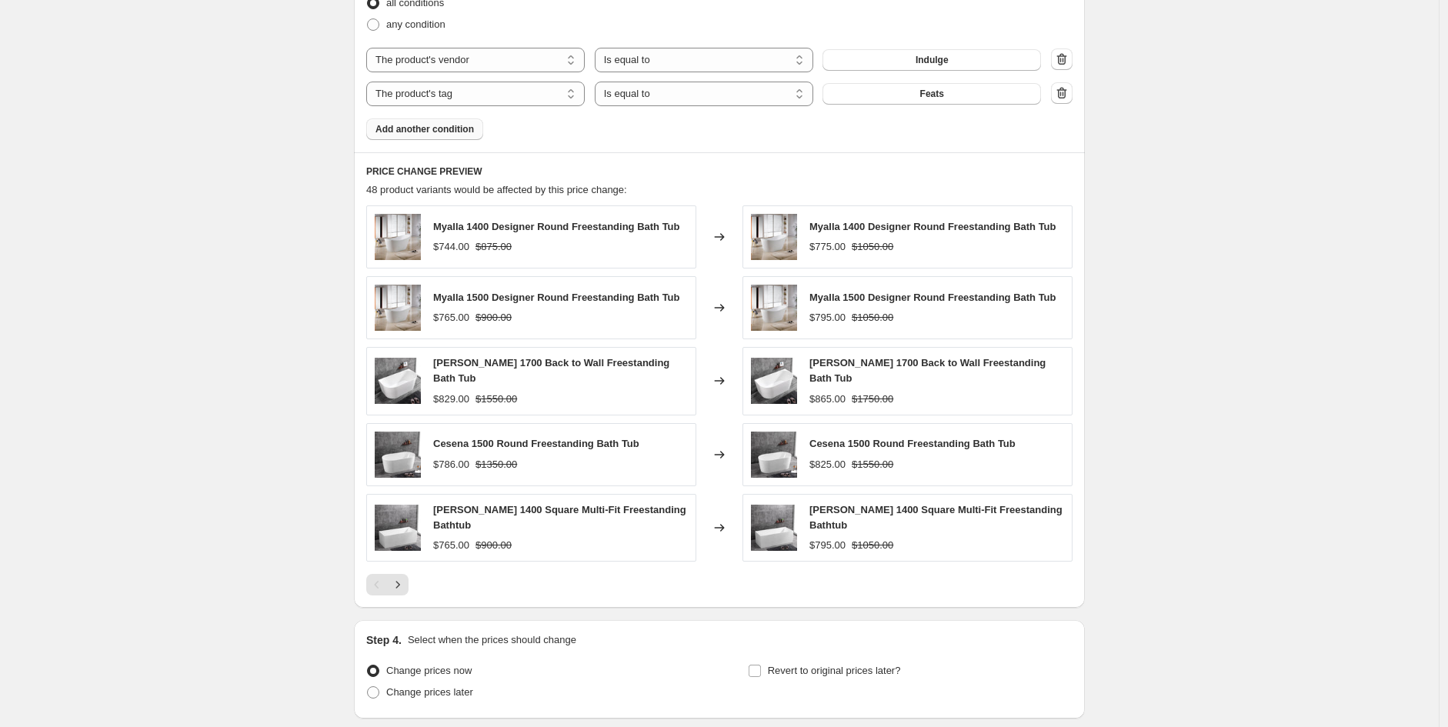
scroll to position [1506, 0]
click at [406, 579] on icon "Next" at bounding box center [397, 583] width 15 height 15
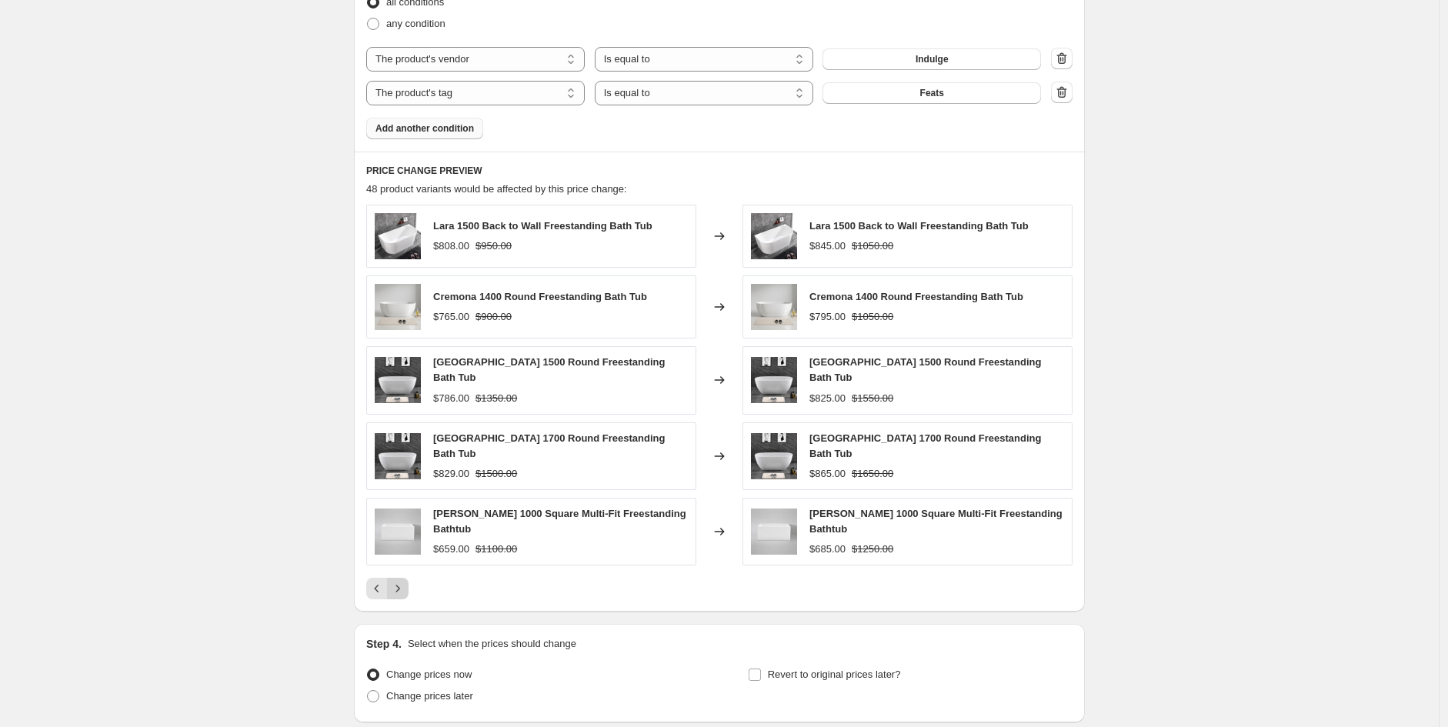
click at [402, 585] on button "Next" at bounding box center [398, 589] width 22 height 22
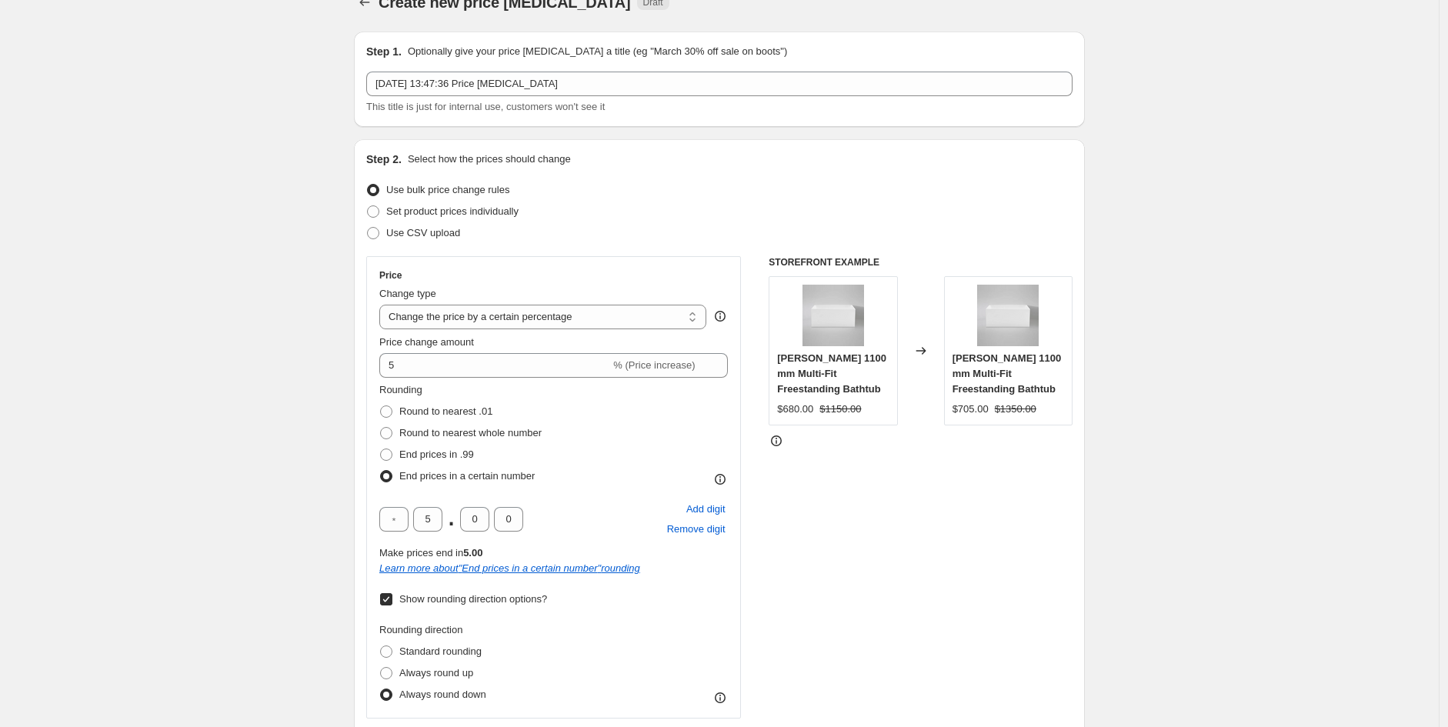
scroll to position [25, 0]
click at [434, 515] on input "5" at bounding box center [427, 521] width 29 height 25
type input "0"
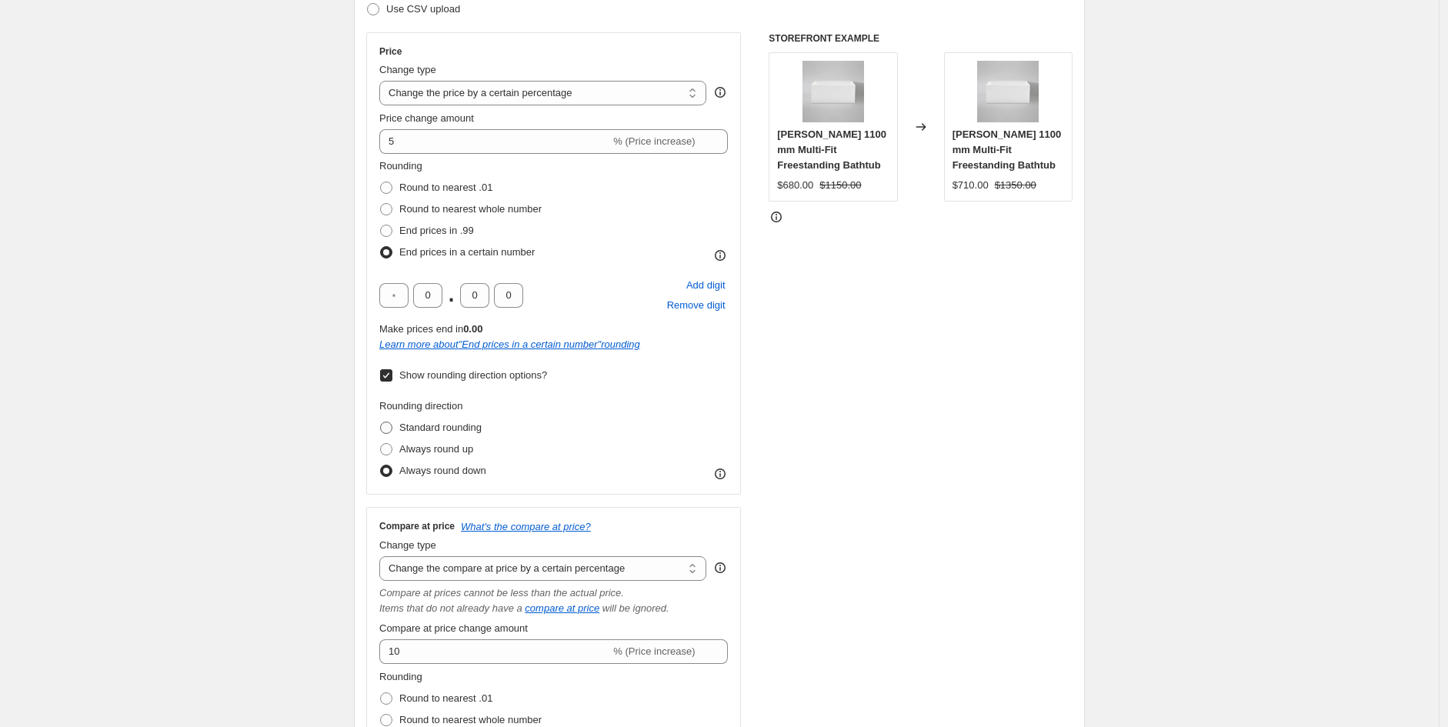
scroll to position [252, 0]
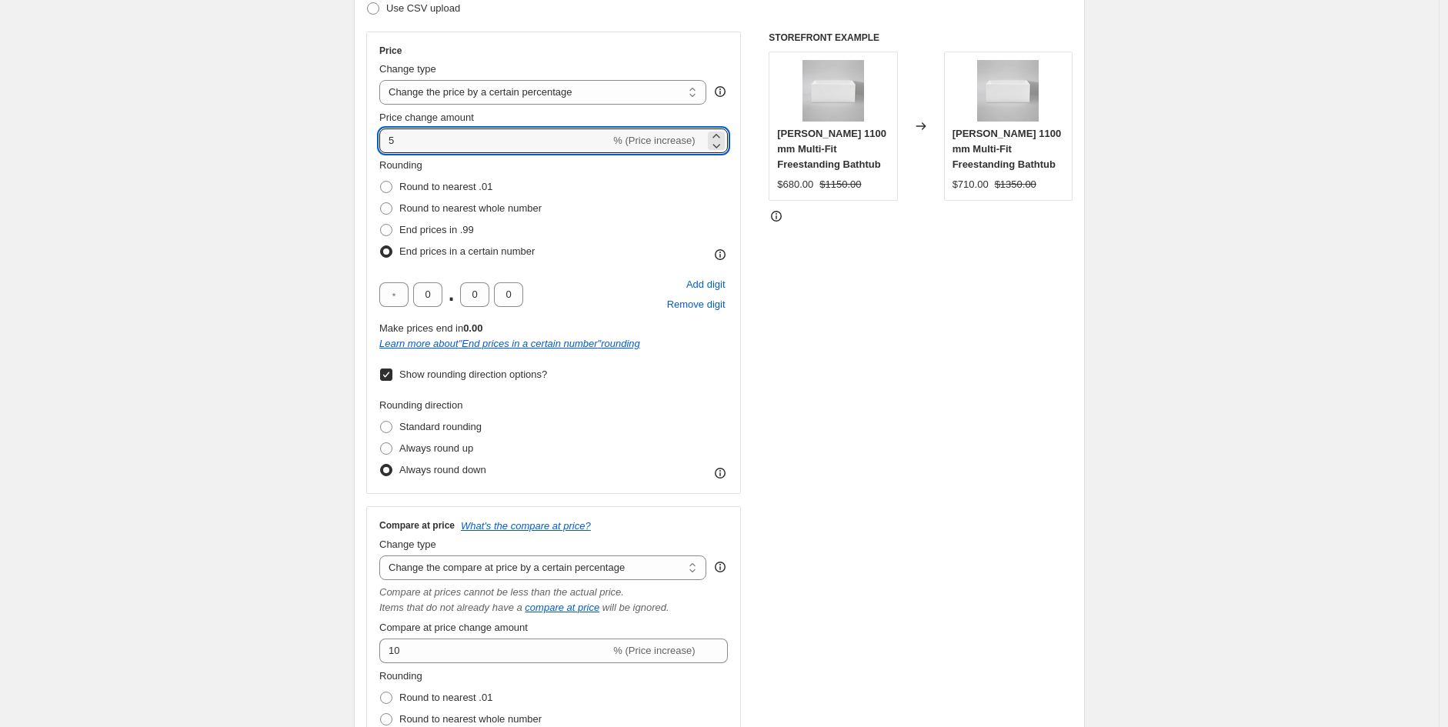
drag, startPoint x: 435, startPoint y: 139, endPoint x: 373, endPoint y: 126, distance: 62.8
click at [373, 126] on div "Price Change type Change the price to a certain amount Change the price by a ce…" at bounding box center [553, 263] width 375 height 462
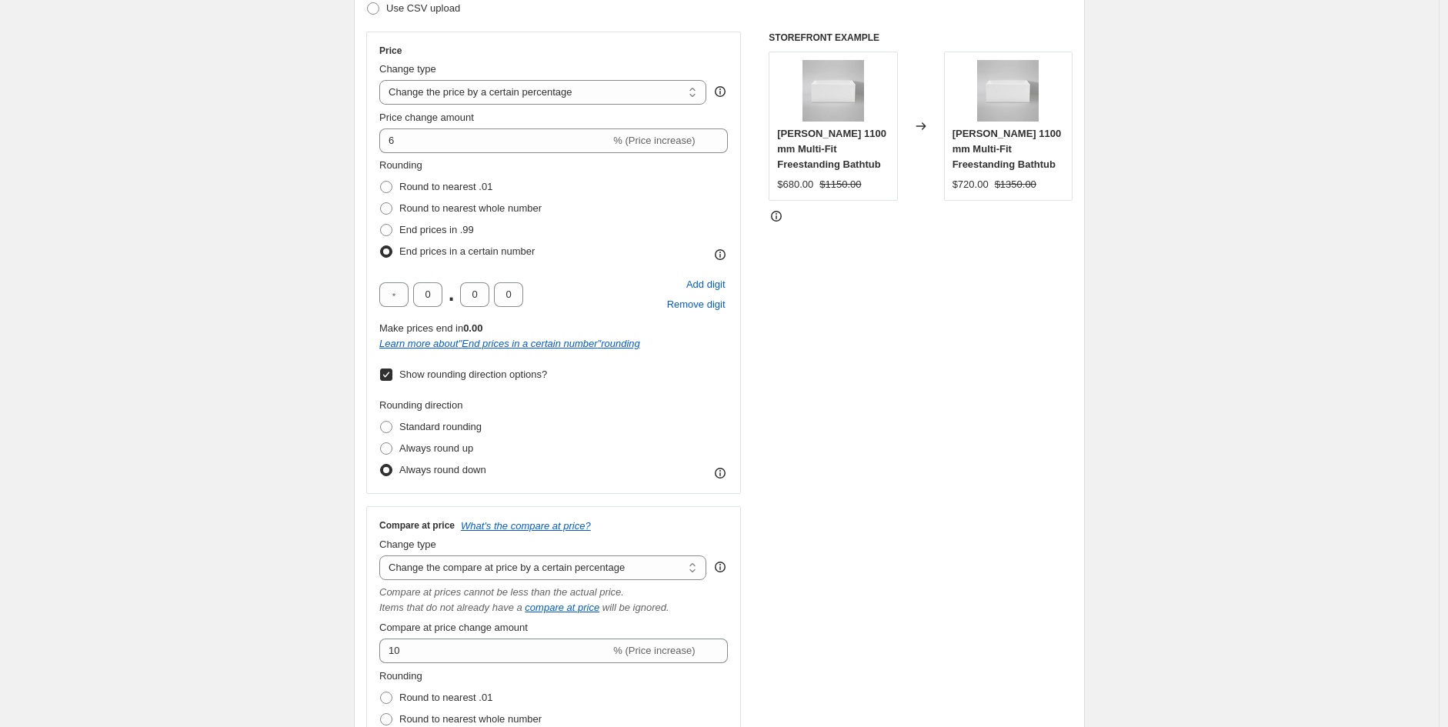
click at [836, 306] on div "STOREFRONT EXAMPLE Messina 1100 mm Multi-Fit Freestanding Bathtub $680.00 $1150…" at bounding box center [921, 518] width 304 height 973
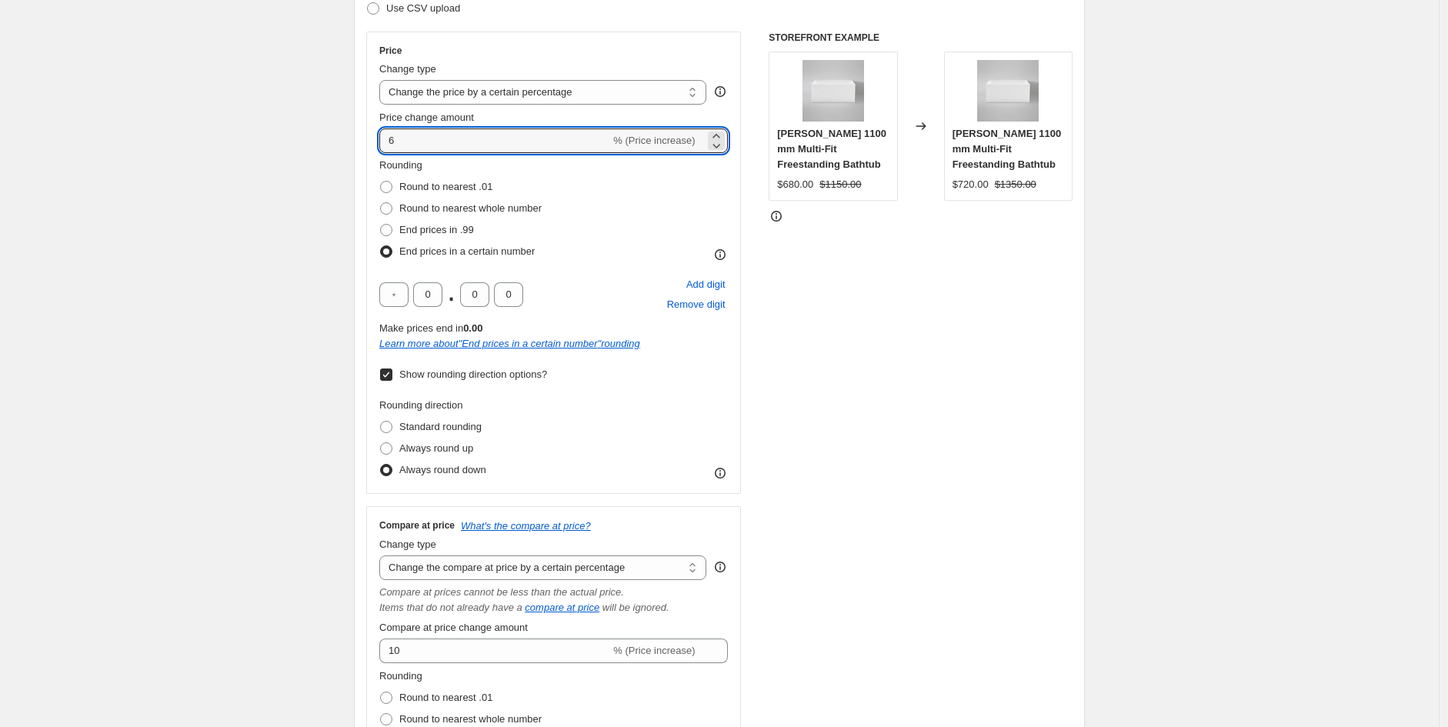
drag, startPoint x: 435, startPoint y: 143, endPoint x: 352, endPoint y: 143, distance: 82.3
type input "7.5"
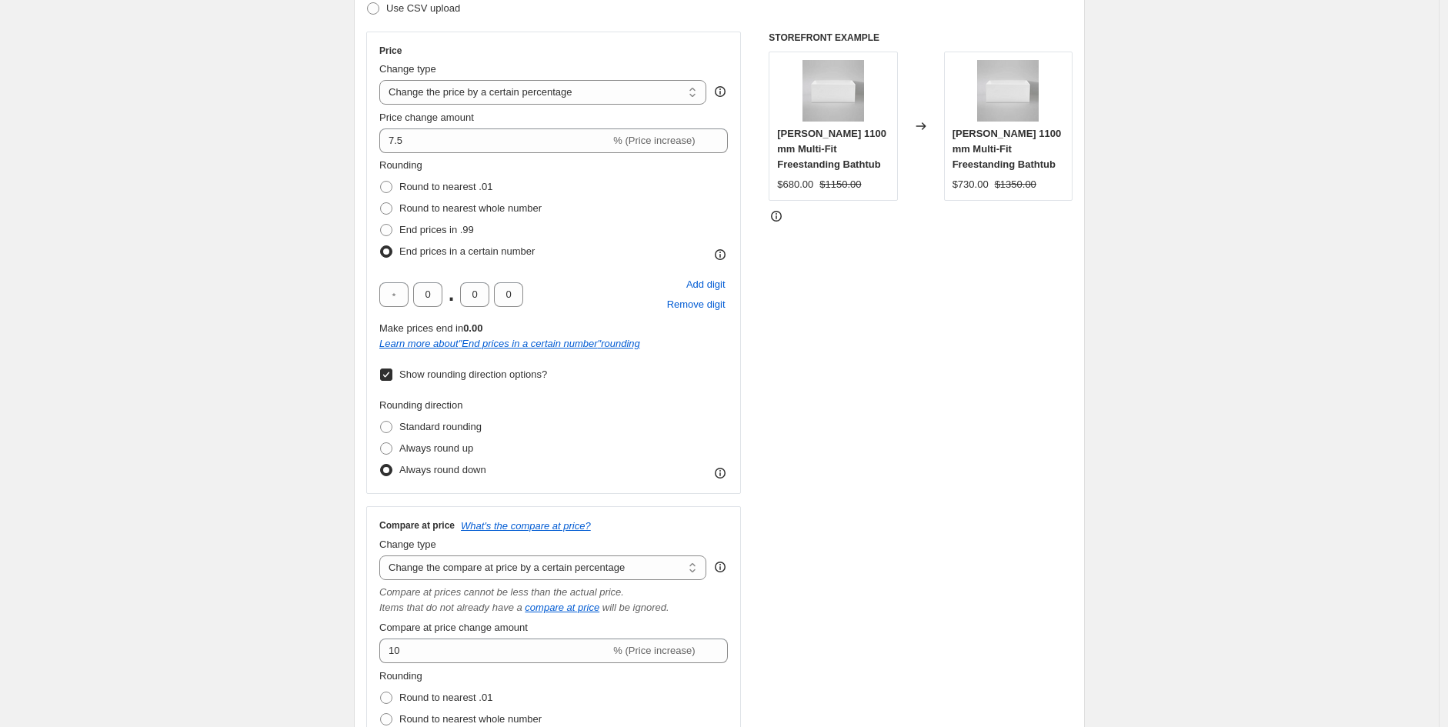
click at [982, 426] on div "STOREFRONT EXAMPLE Messina 1100 mm Multi-Fit Freestanding Bathtub $680.00 $1150…" at bounding box center [921, 518] width 304 height 973
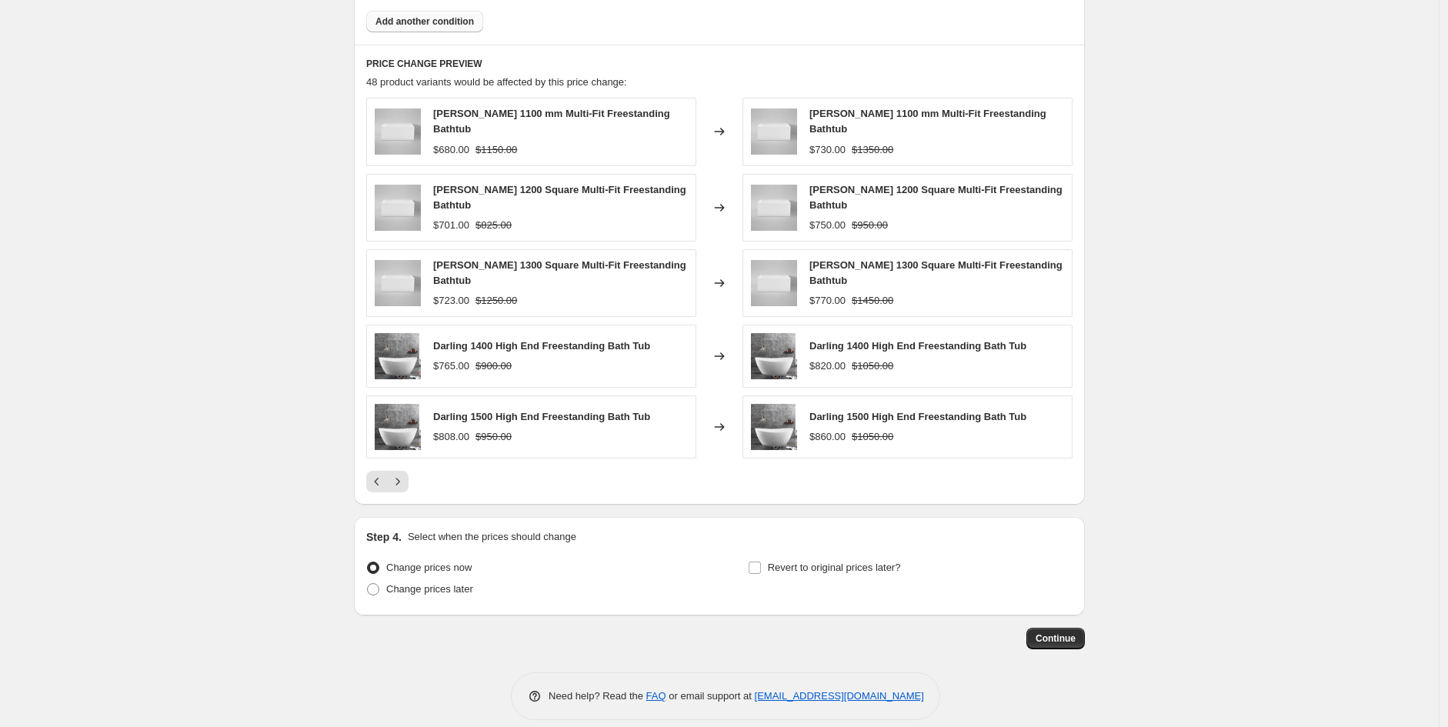
scroll to position [1616, 0]
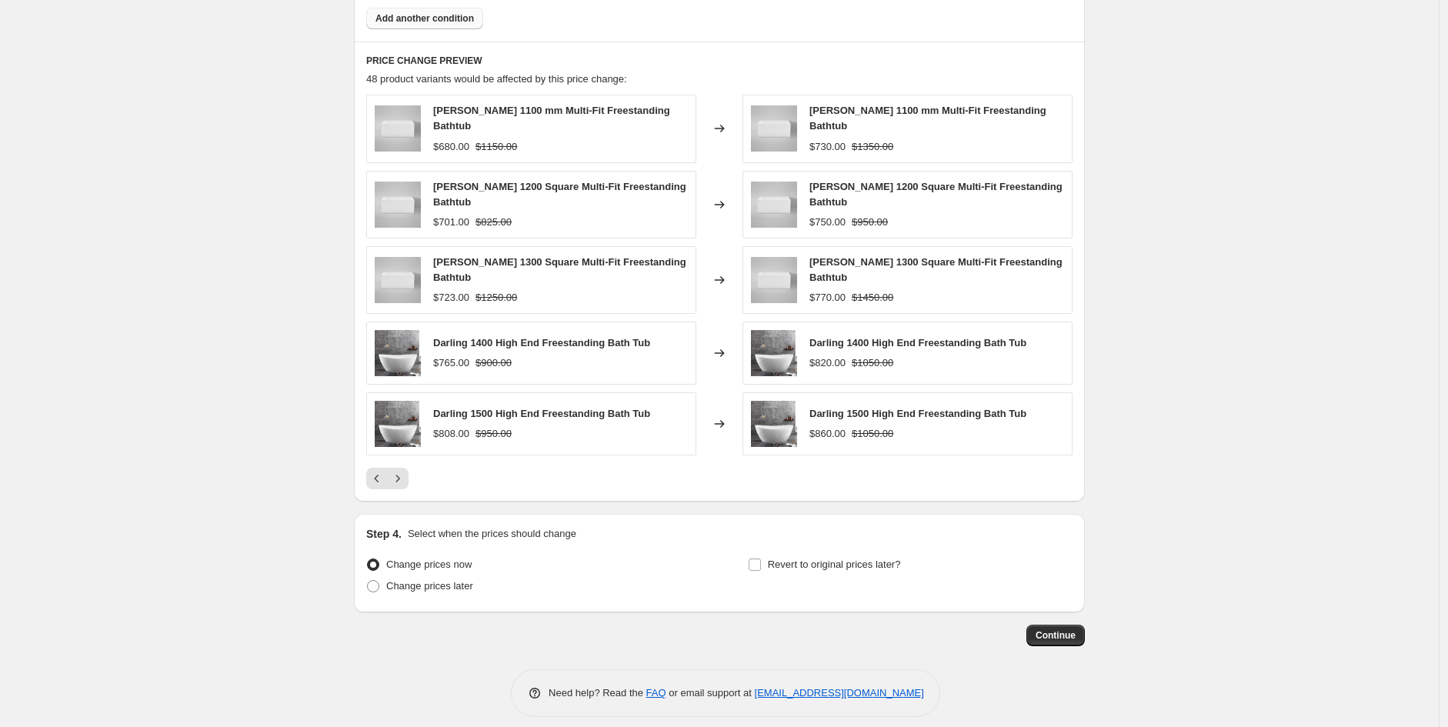
drag, startPoint x: 1067, startPoint y: 623, endPoint x: 1163, endPoint y: 482, distance: 170.5
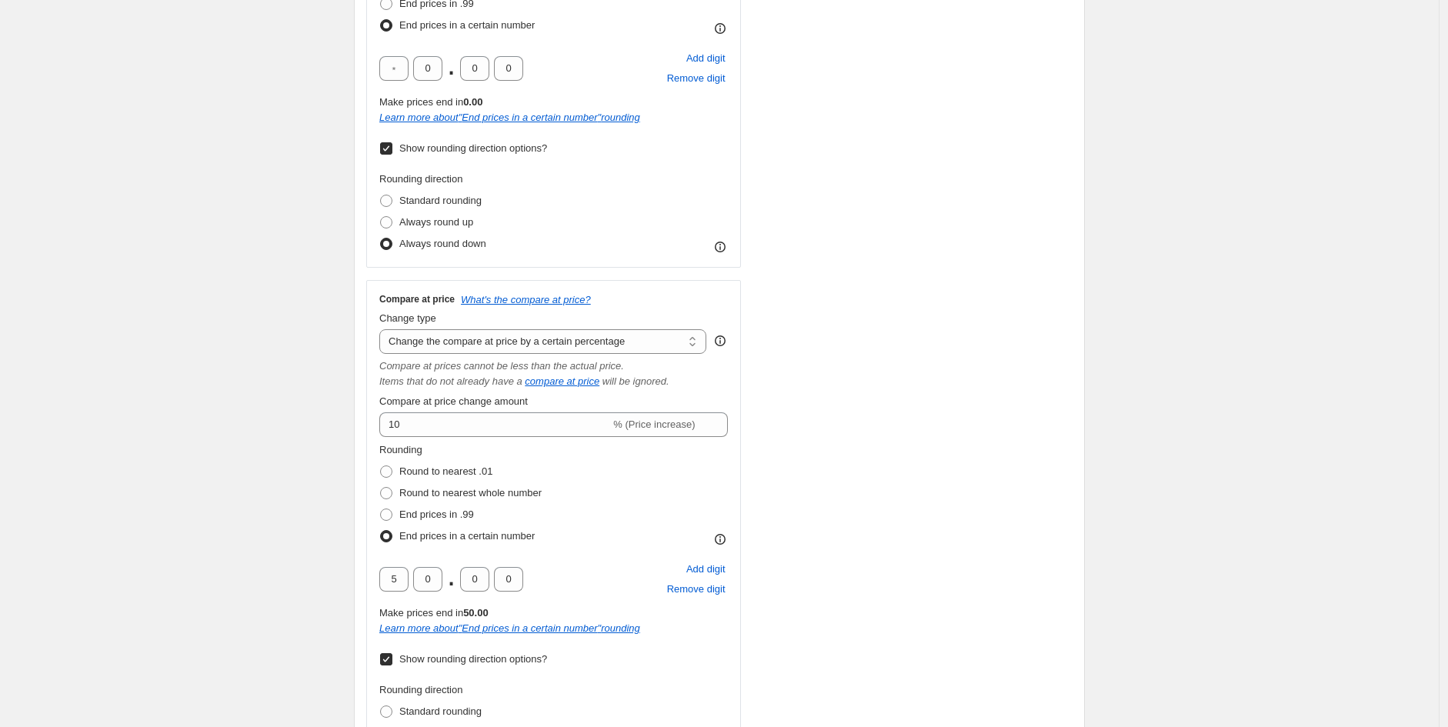
scroll to position [477, 0]
click at [441, 222] on span "Always round up" at bounding box center [436, 223] width 74 height 12
click at [381, 218] on input "Always round up" at bounding box center [380, 217] width 1 height 1
radio input "true"
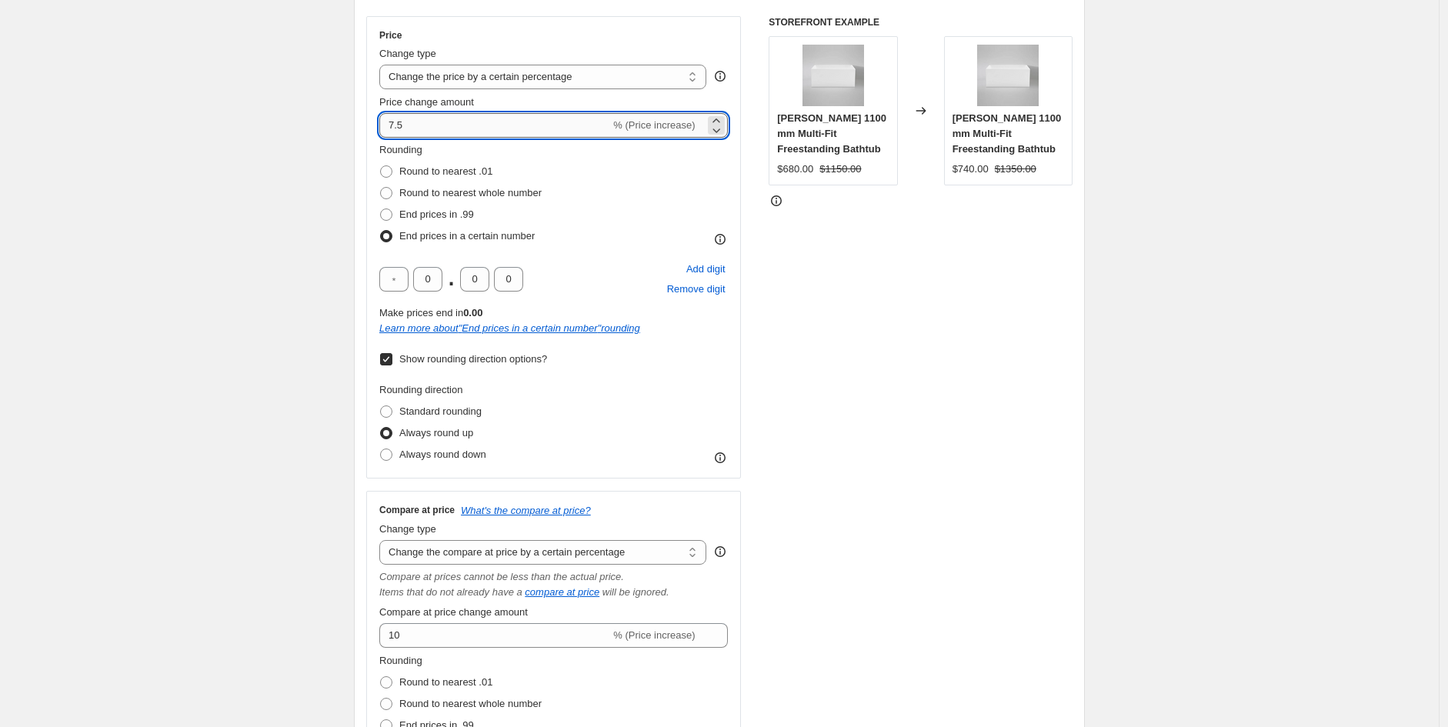
scroll to position [265, 0]
click at [451, 119] on input "7.5" at bounding box center [494, 127] width 231 height 25
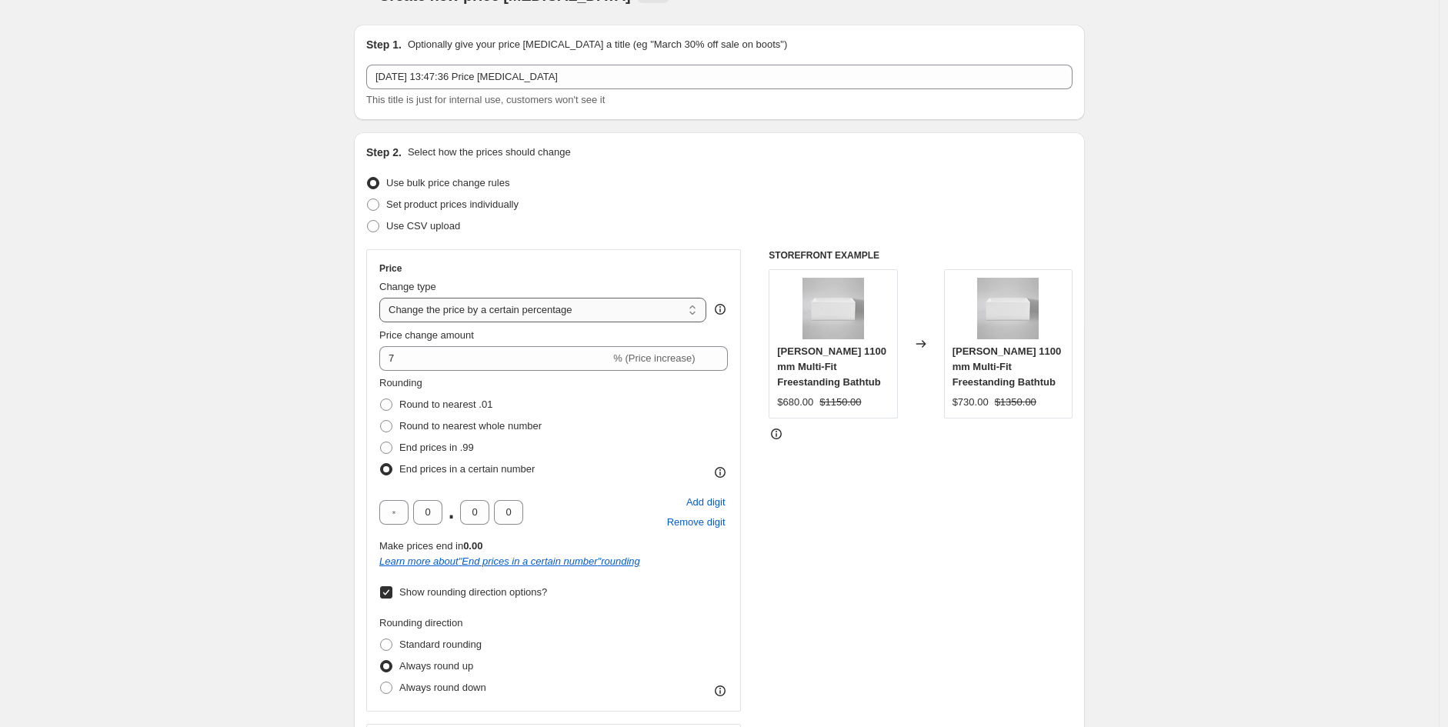
scroll to position [33, 0]
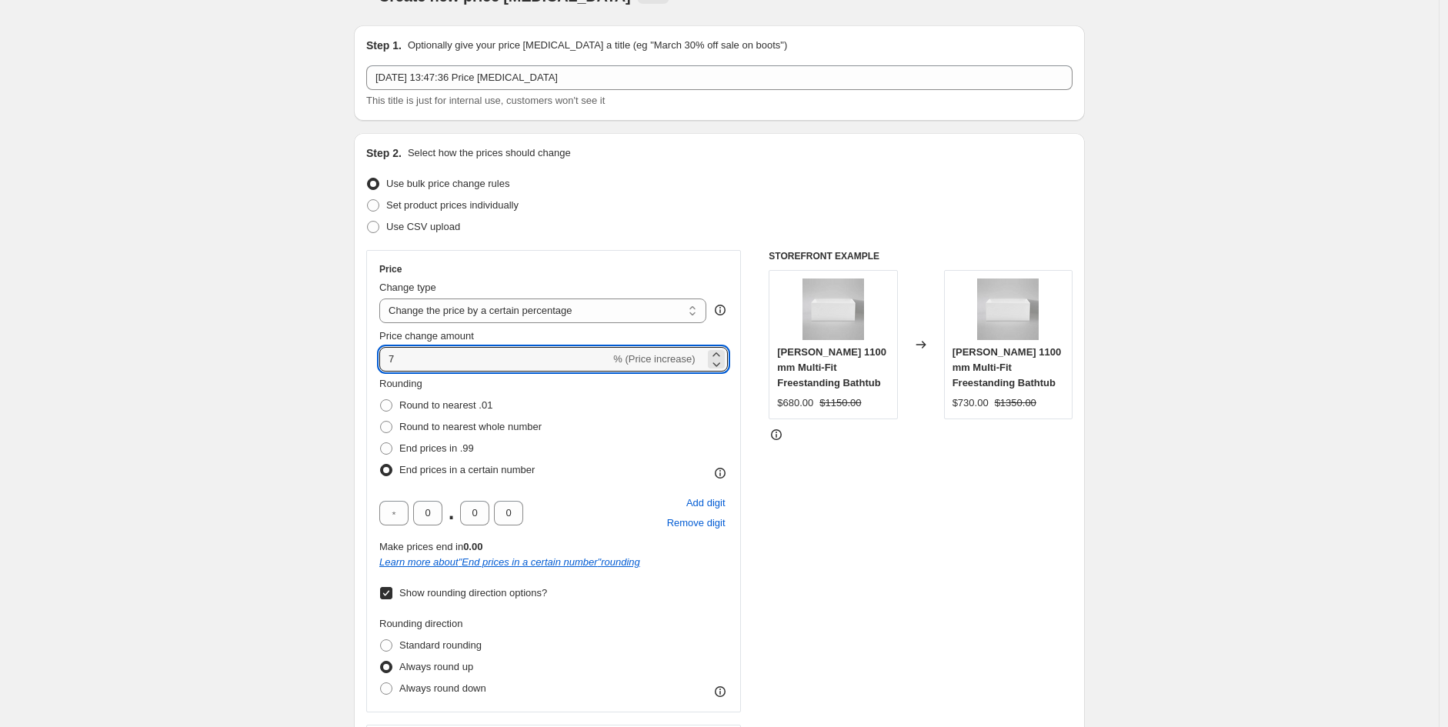
drag, startPoint x: 455, startPoint y: 368, endPoint x: 266, endPoint y: 371, distance: 188.5
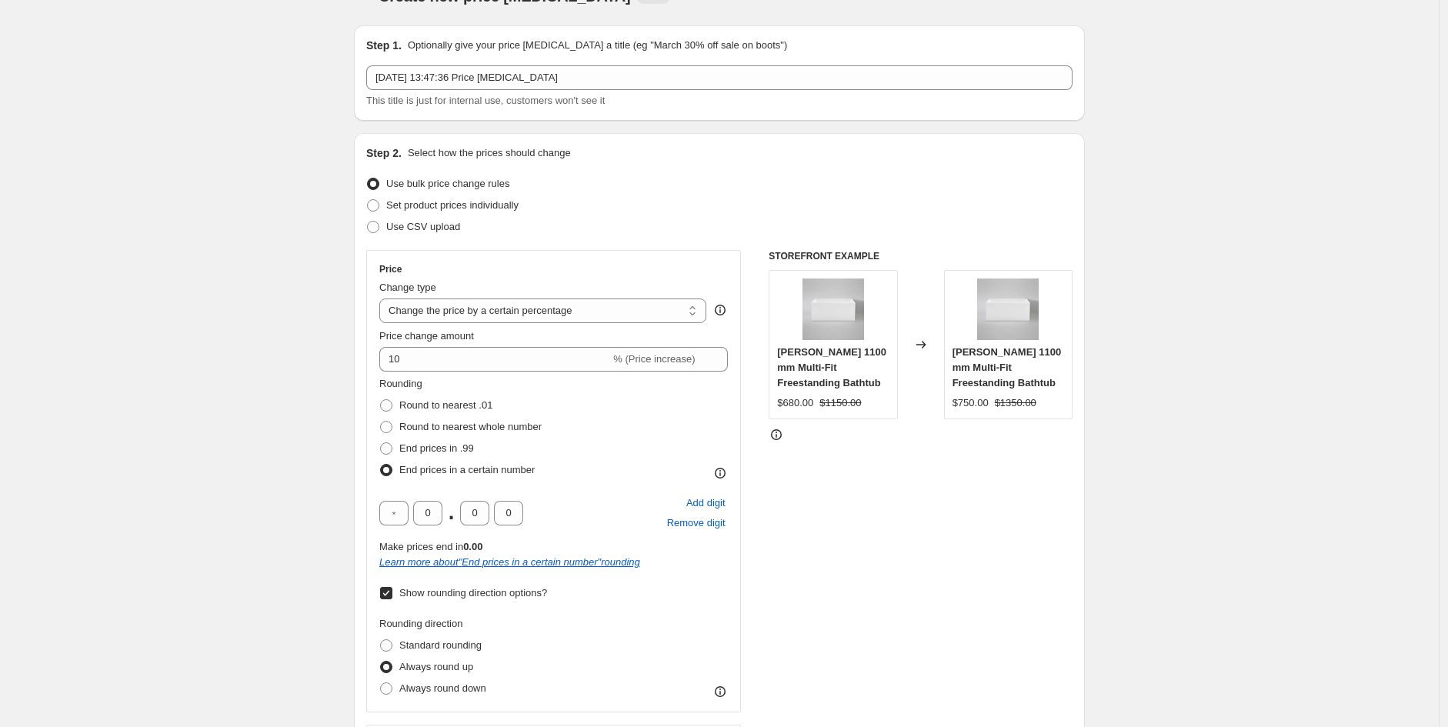
click at [1040, 677] on div "STOREFRONT EXAMPLE Messina 1100 mm Multi-Fit Freestanding Bathtub $680.00 $1150…" at bounding box center [921, 736] width 304 height 973
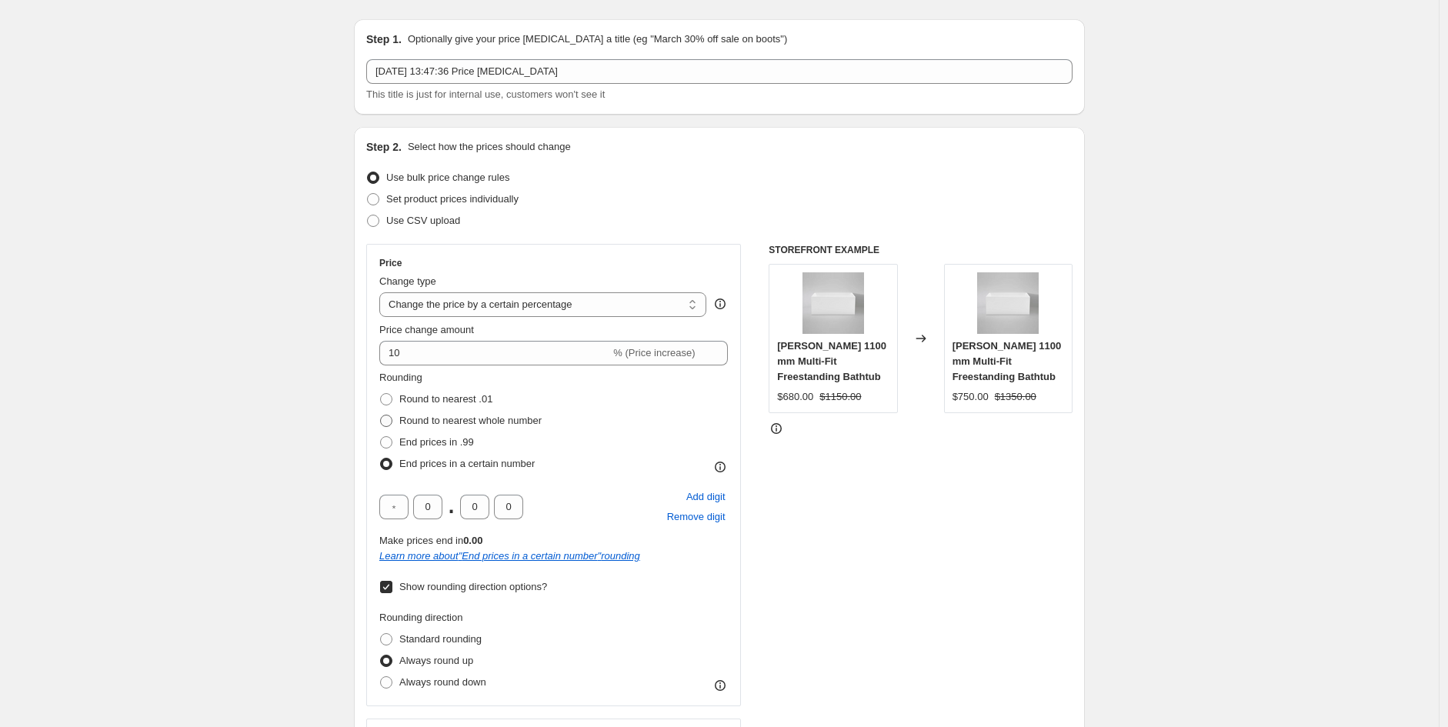
scroll to position [0, 0]
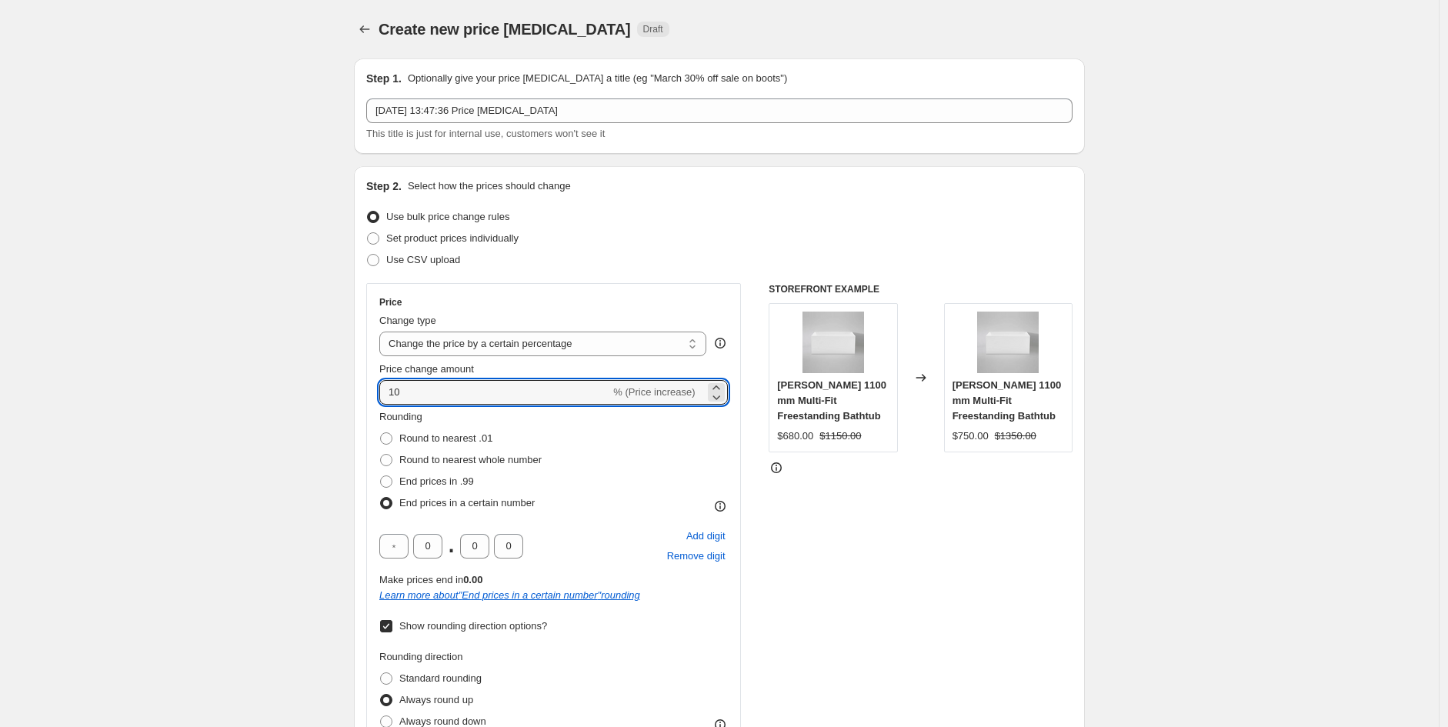
drag, startPoint x: 446, startPoint y: 386, endPoint x: 333, endPoint y: 386, distance: 113.1
type input "7"
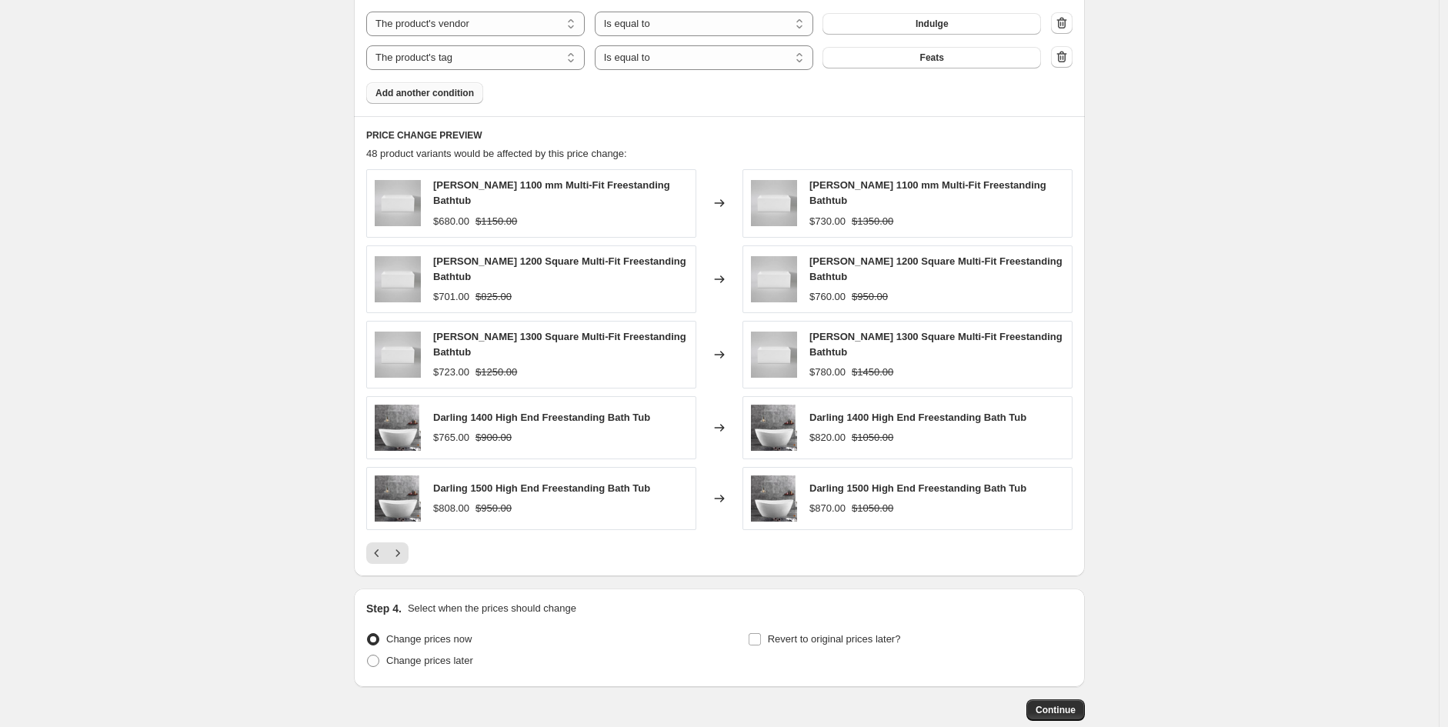
scroll to position [1616, 0]
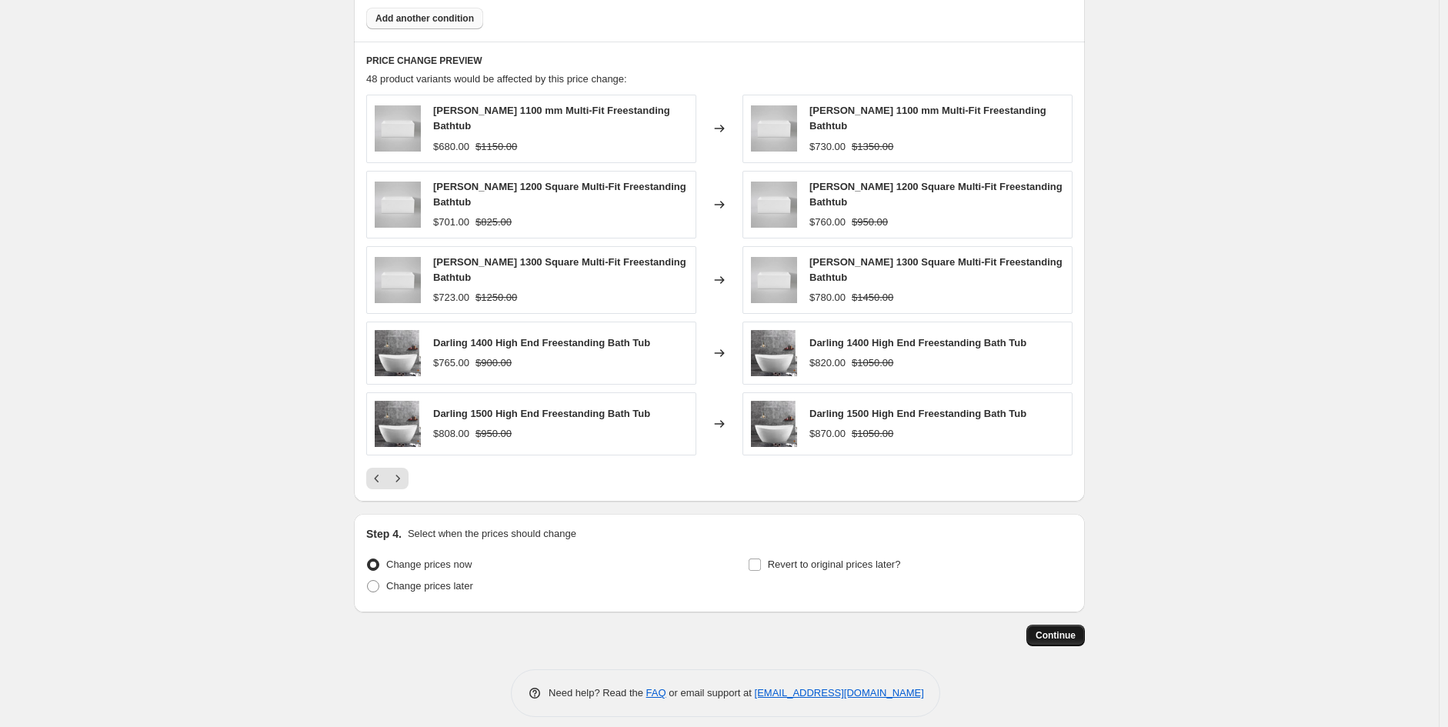
click at [1085, 625] on button "Continue" at bounding box center [1055, 636] width 58 height 22
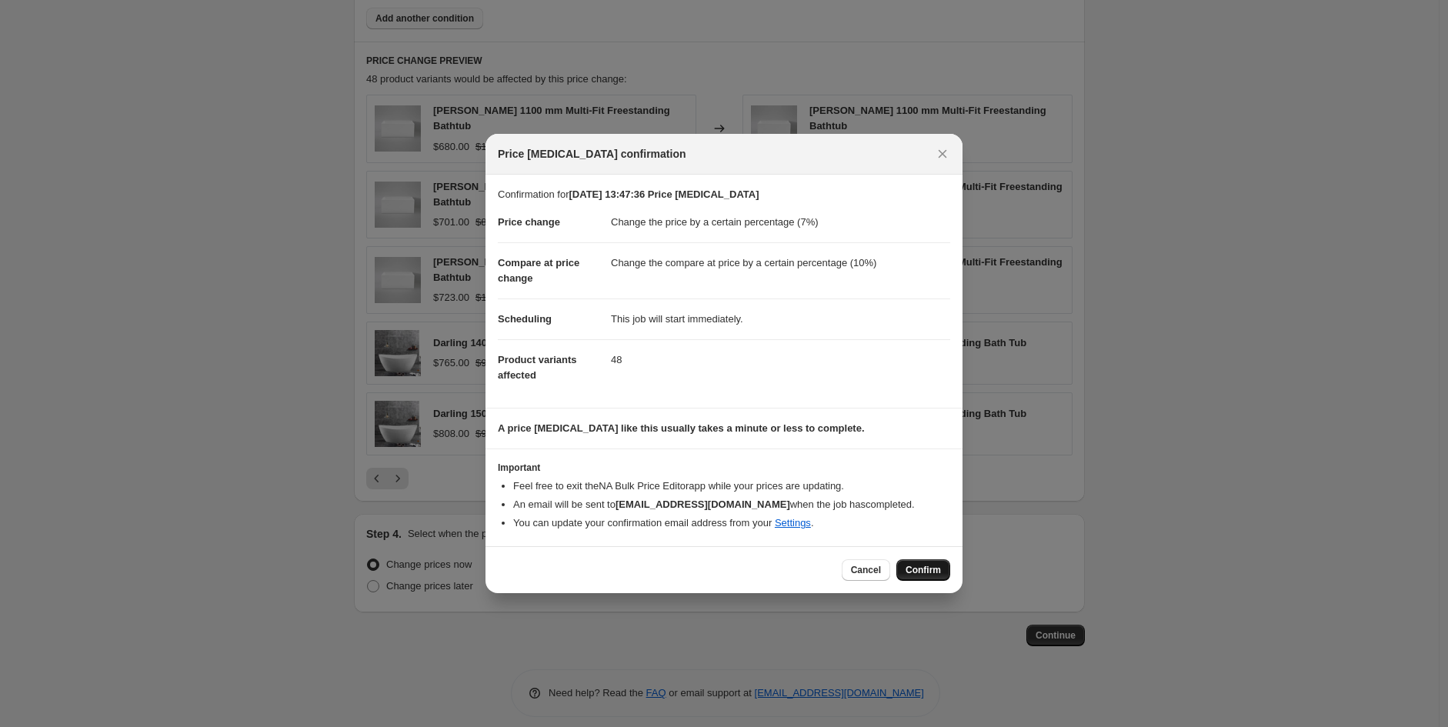
click at [928, 566] on span "Confirm" at bounding box center [923, 570] width 35 height 12
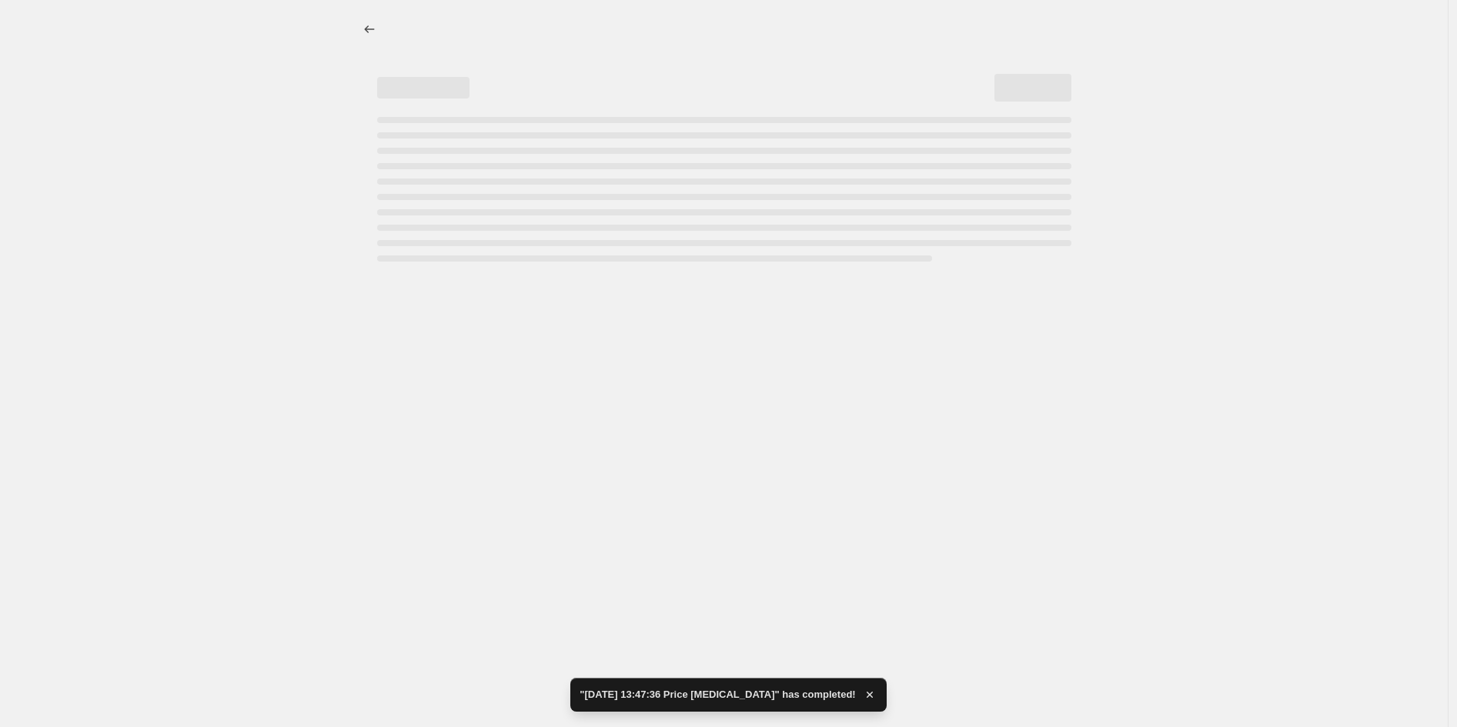
select select "percentage"
select select "vendor"
select select "tag"
